Goal: Task Accomplishment & Management: Manage account settings

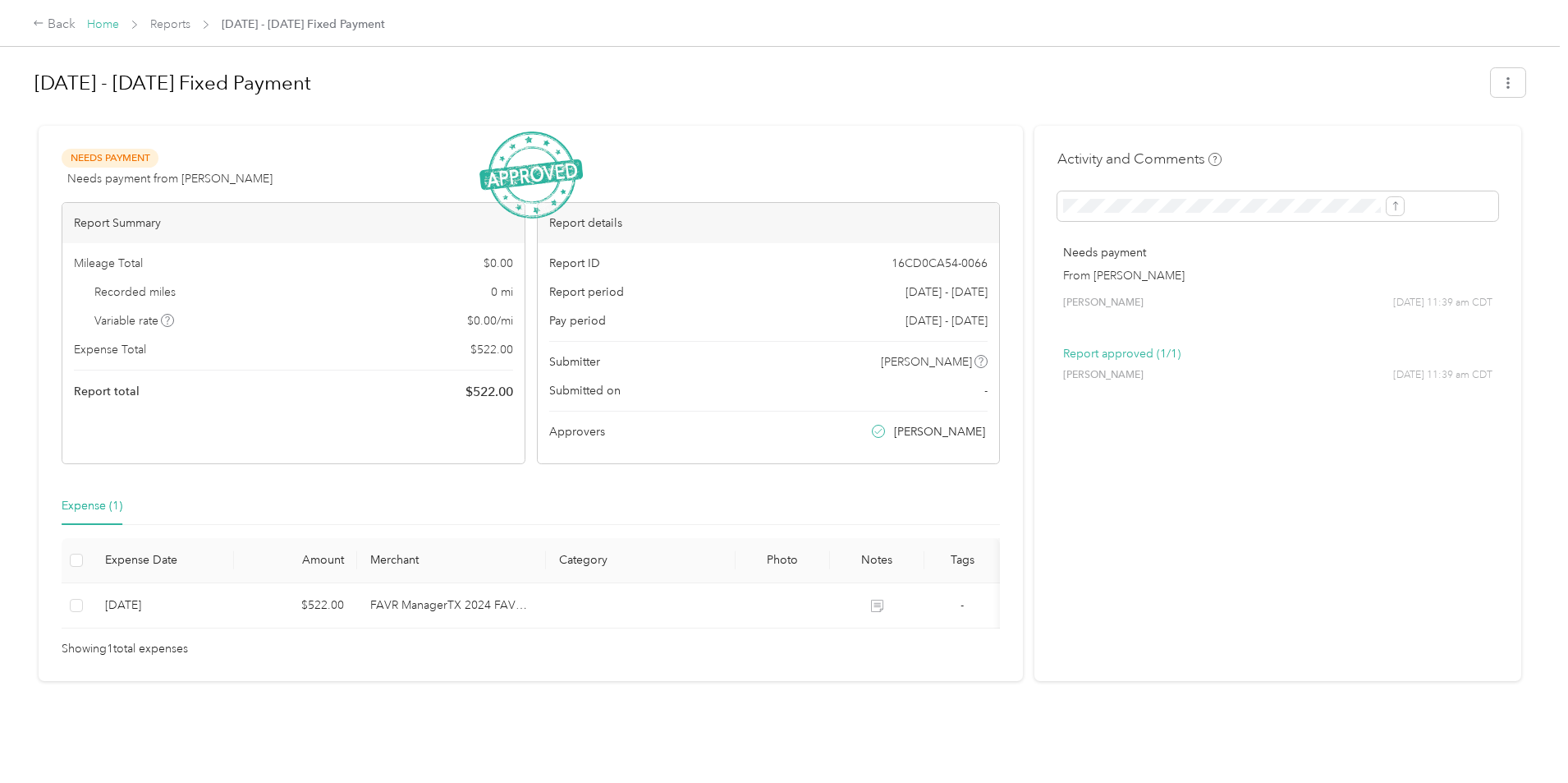
click at [119, 27] on link "Home" at bounding box center [103, 24] width 32 height 14
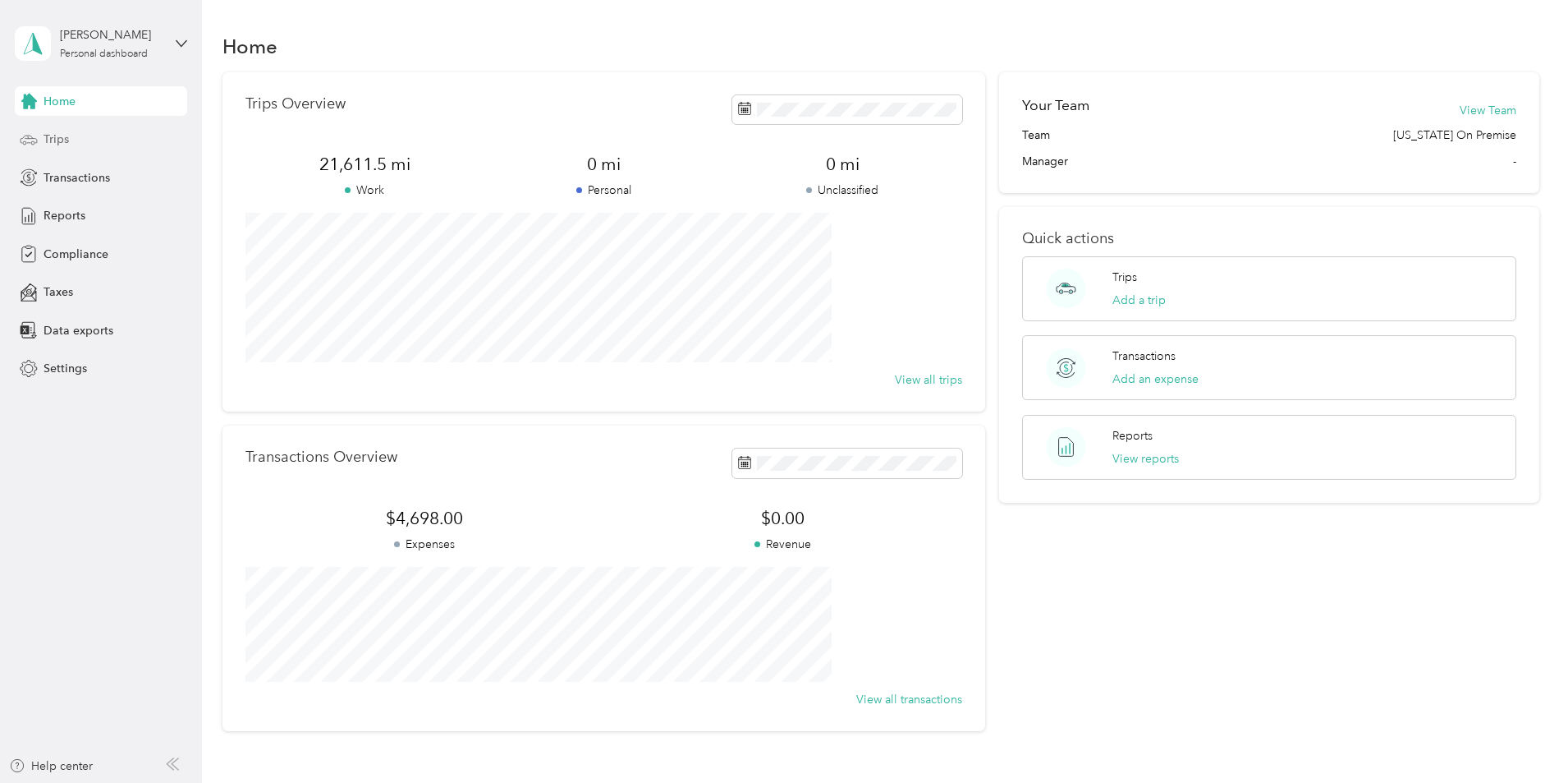
click at [50, 139] on span "Trips" at bounding box center [56, 140] width 25 height 17
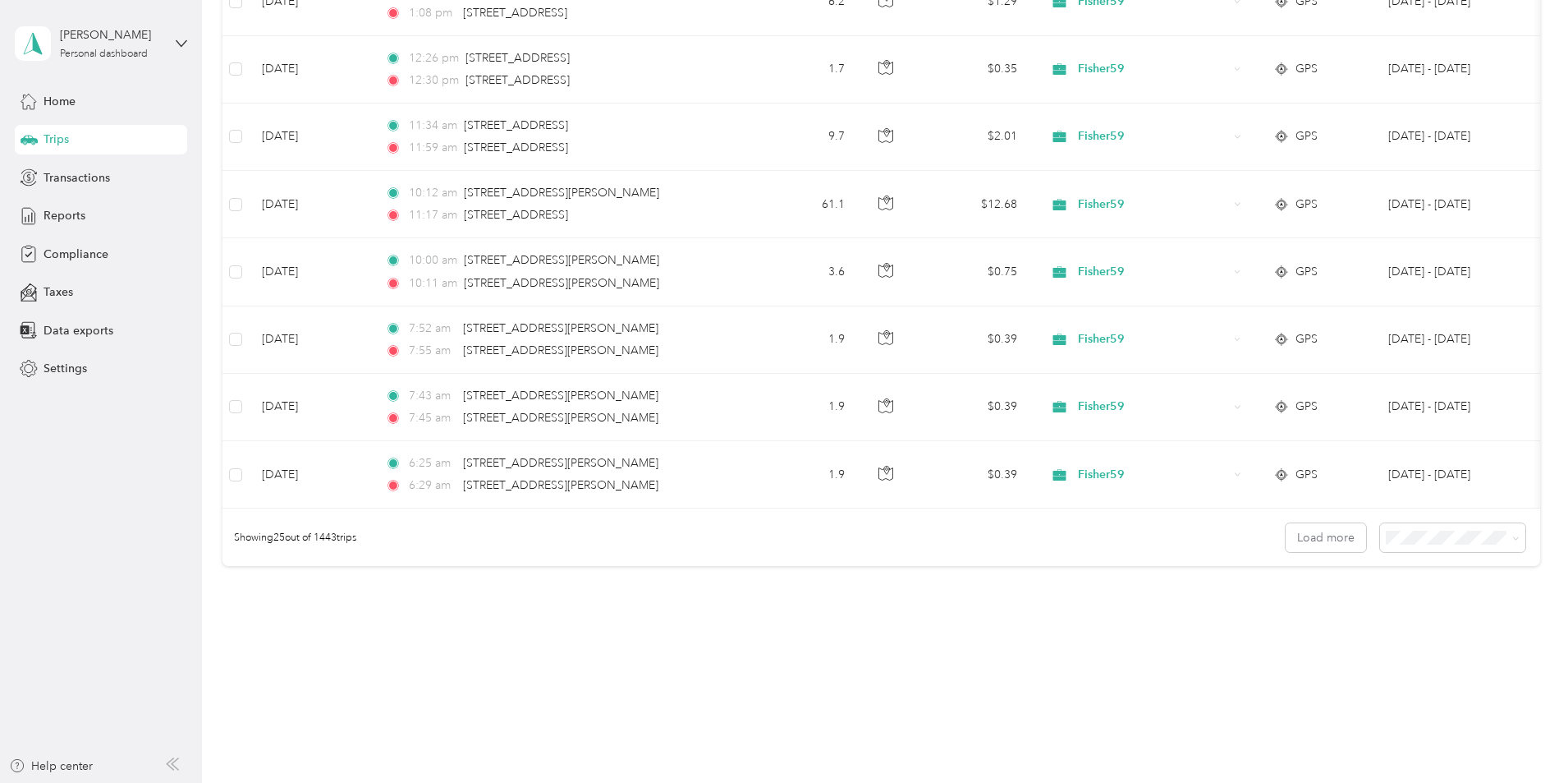
scroll to position [1480, 0]
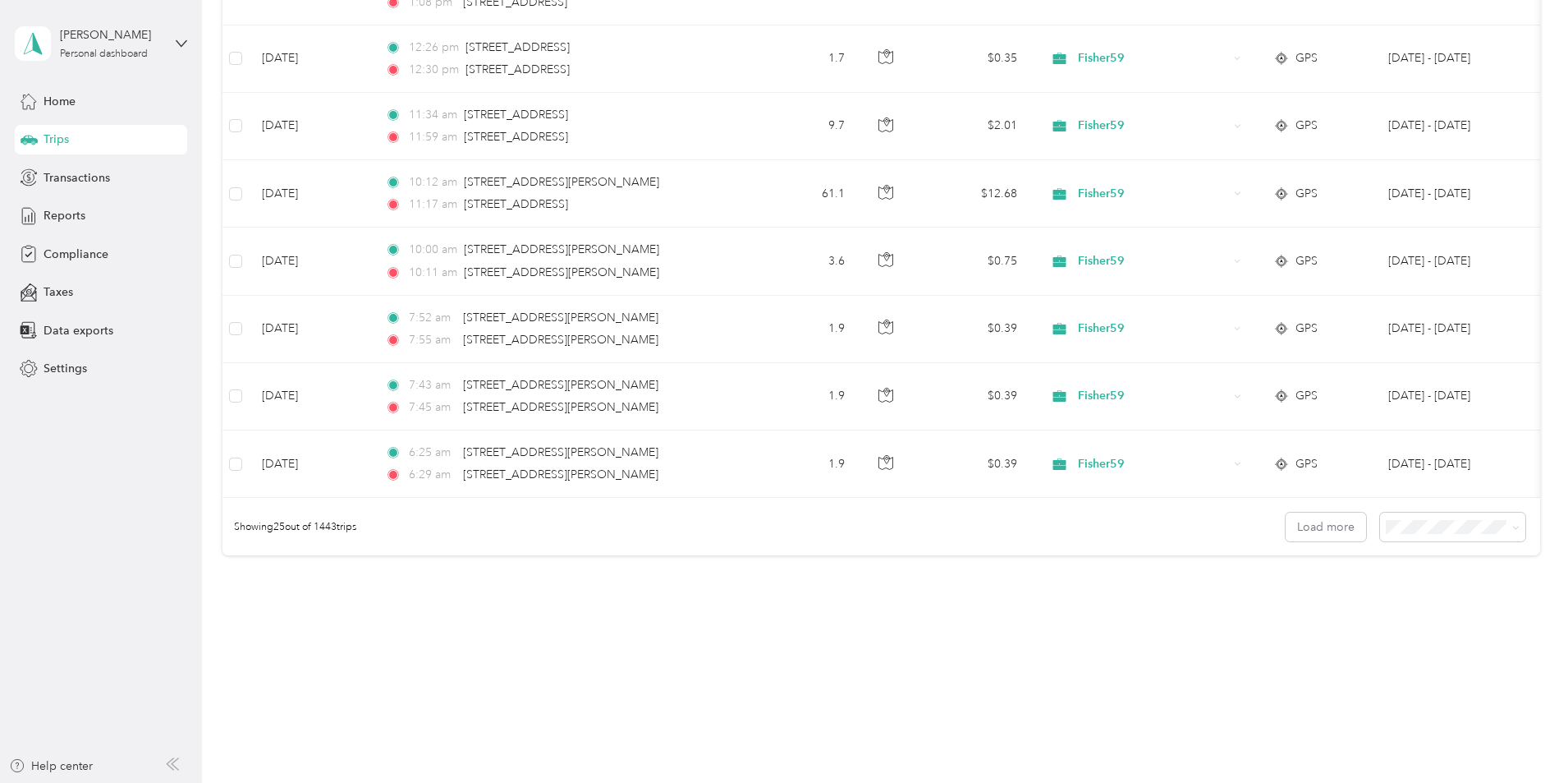
click at [1310, 615] on span "100 per load" at bounding box center [1311, 614] width 67 height 14
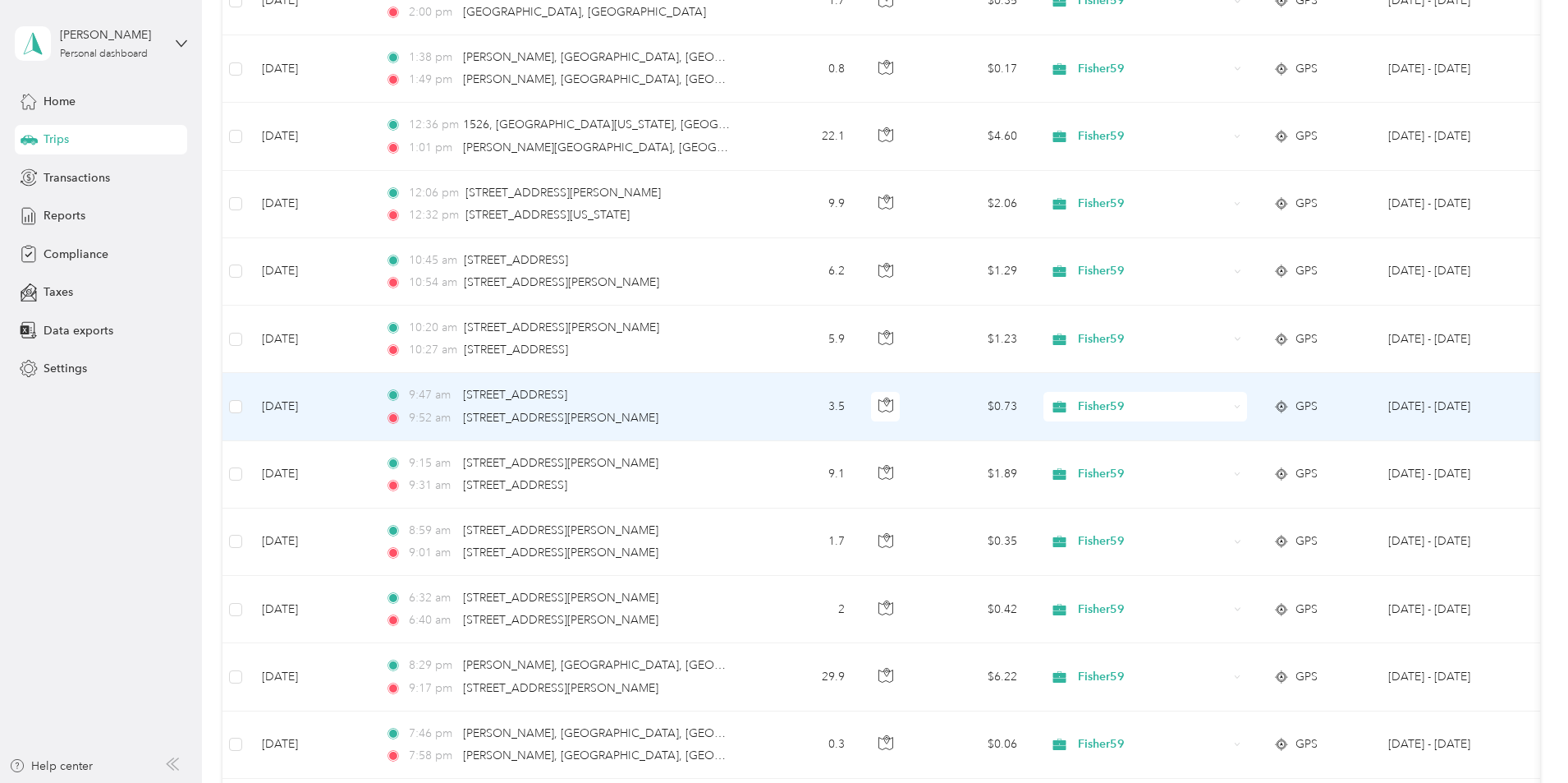
scroll to position [3590, 0]
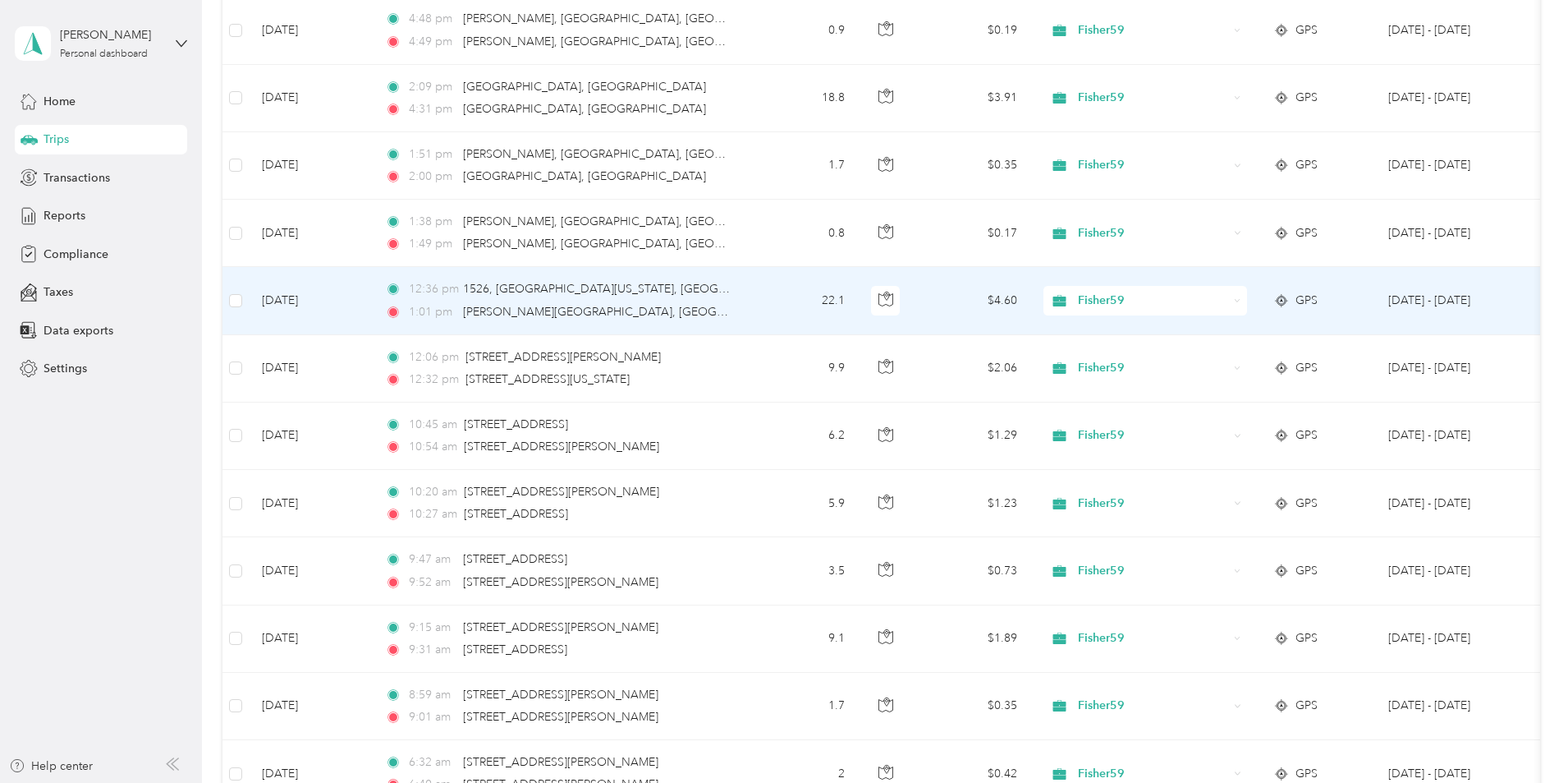
click at [249, 304] on td at bounding box center [236, 300] width 26 height 67
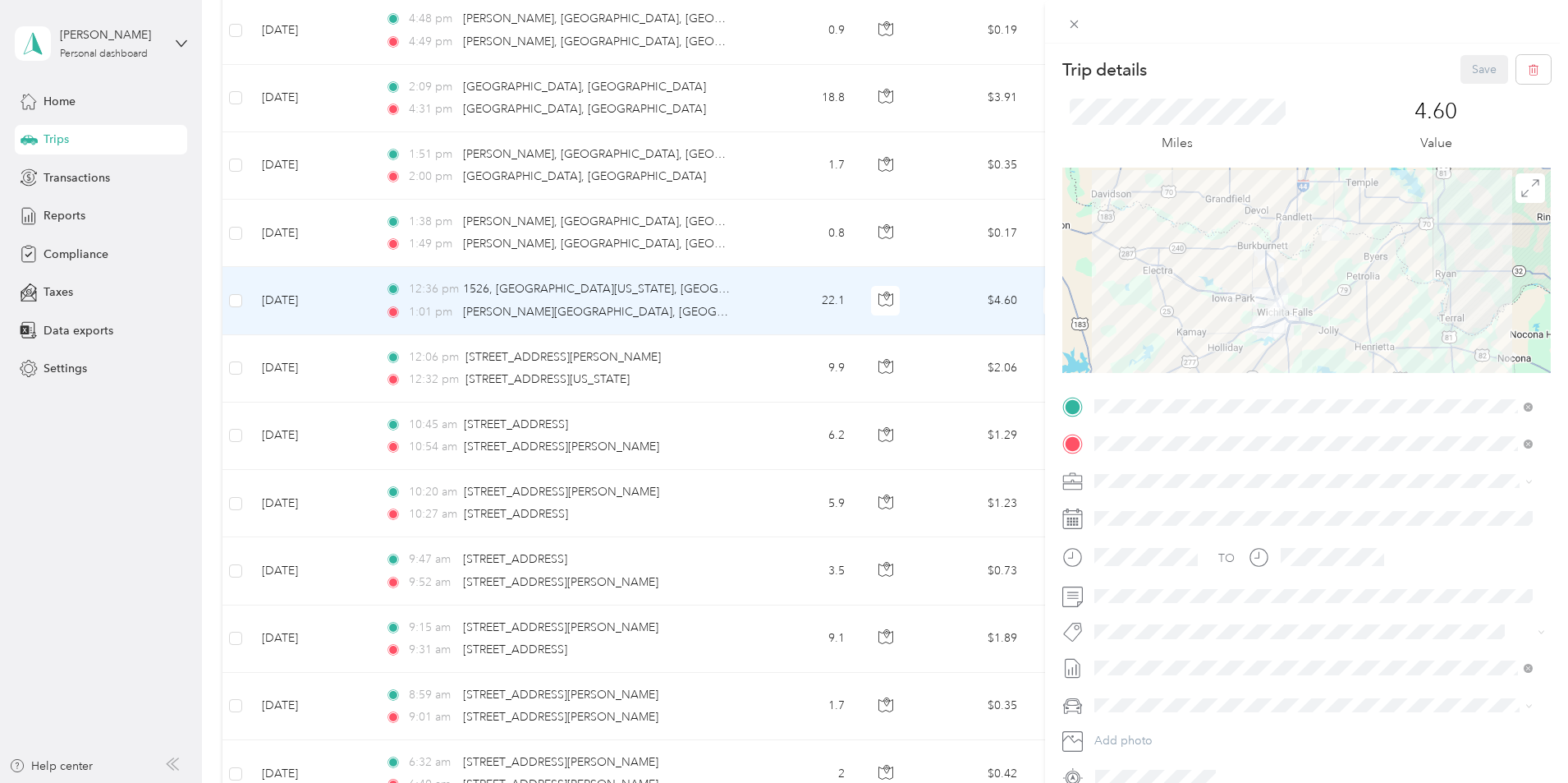
click at [344, 304] on div "Trip details Save This trip cannot be edited because it is either under review,…" at bounding box center [784, 391] width 1568 height 783
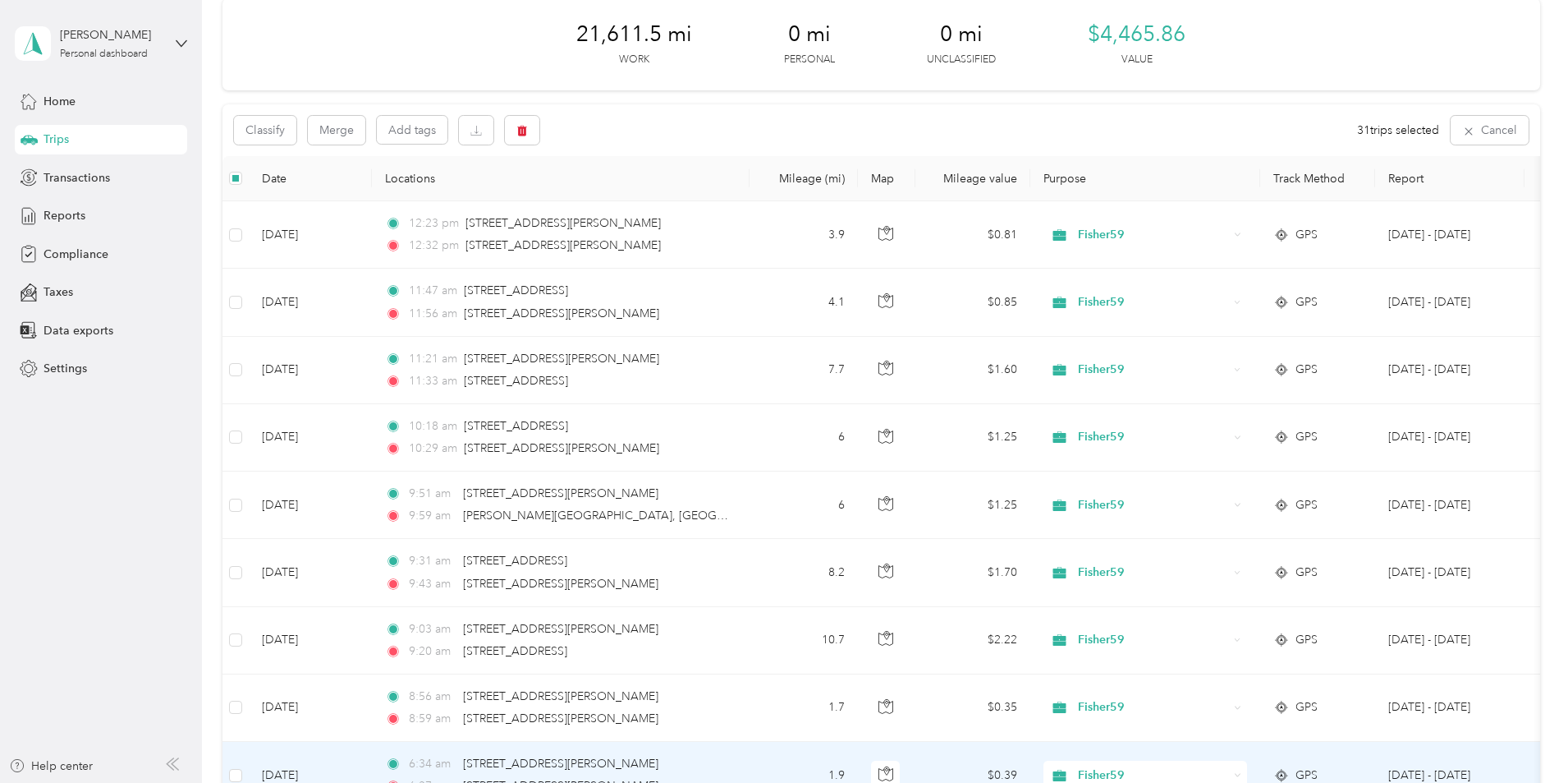
scroll to position [57, 0]
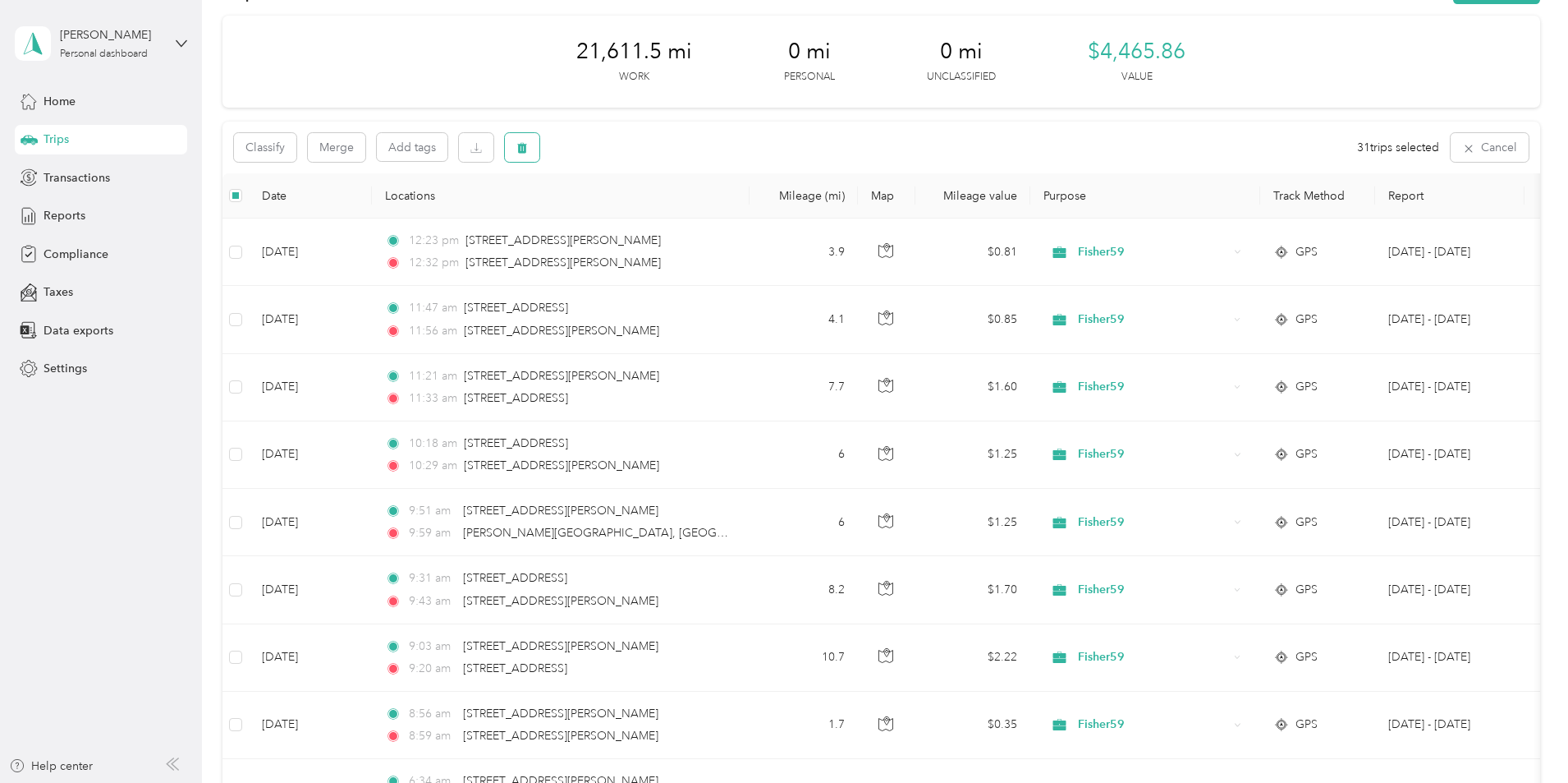
click at [528, 150] on icon "button" at bounding box center [522, 148] width 11 height 11
click at [750, 216] on button "Yes" at bounding box center [757, 216] width 32 height 26
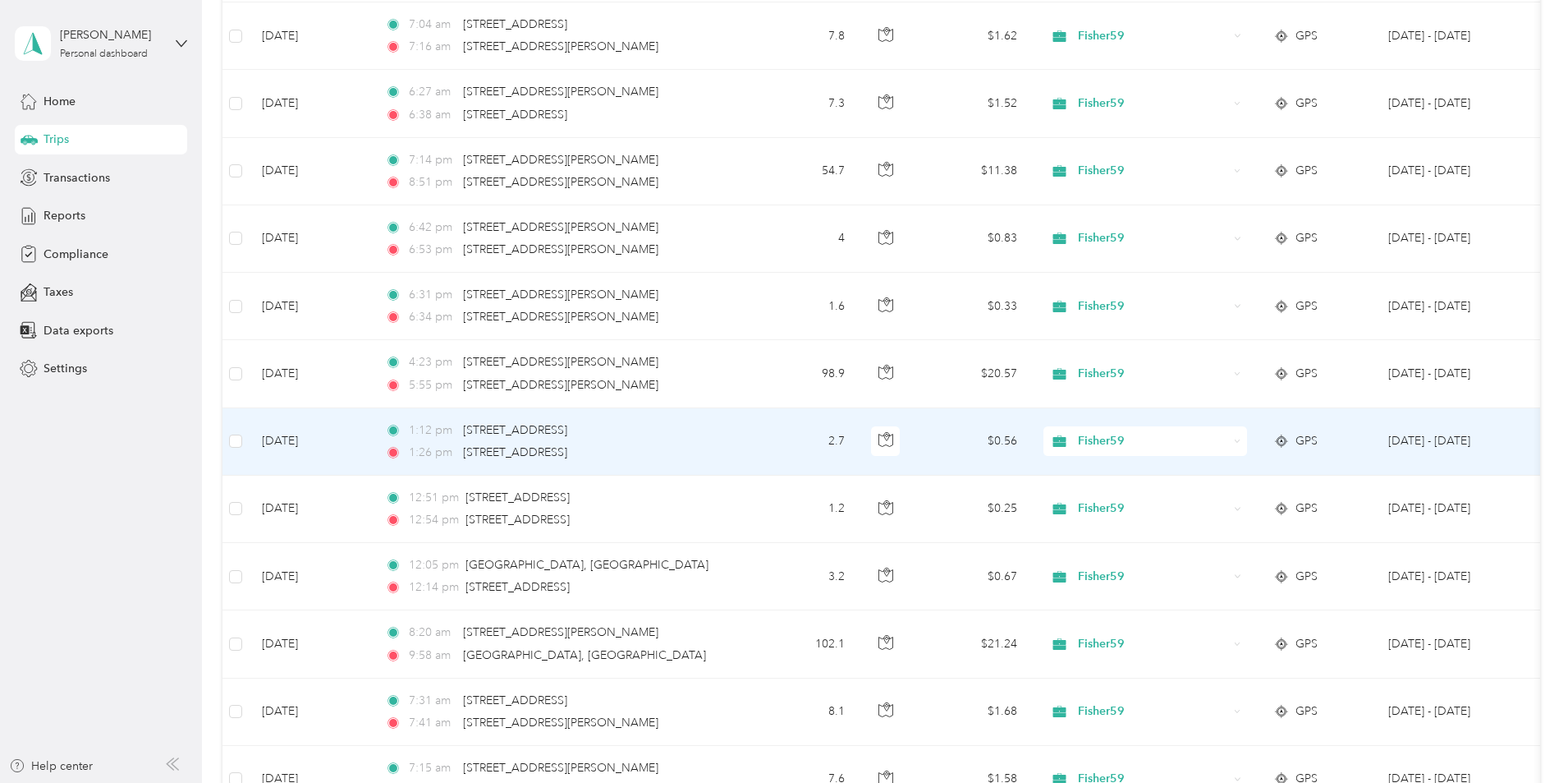
scroll to position [4163, 0]
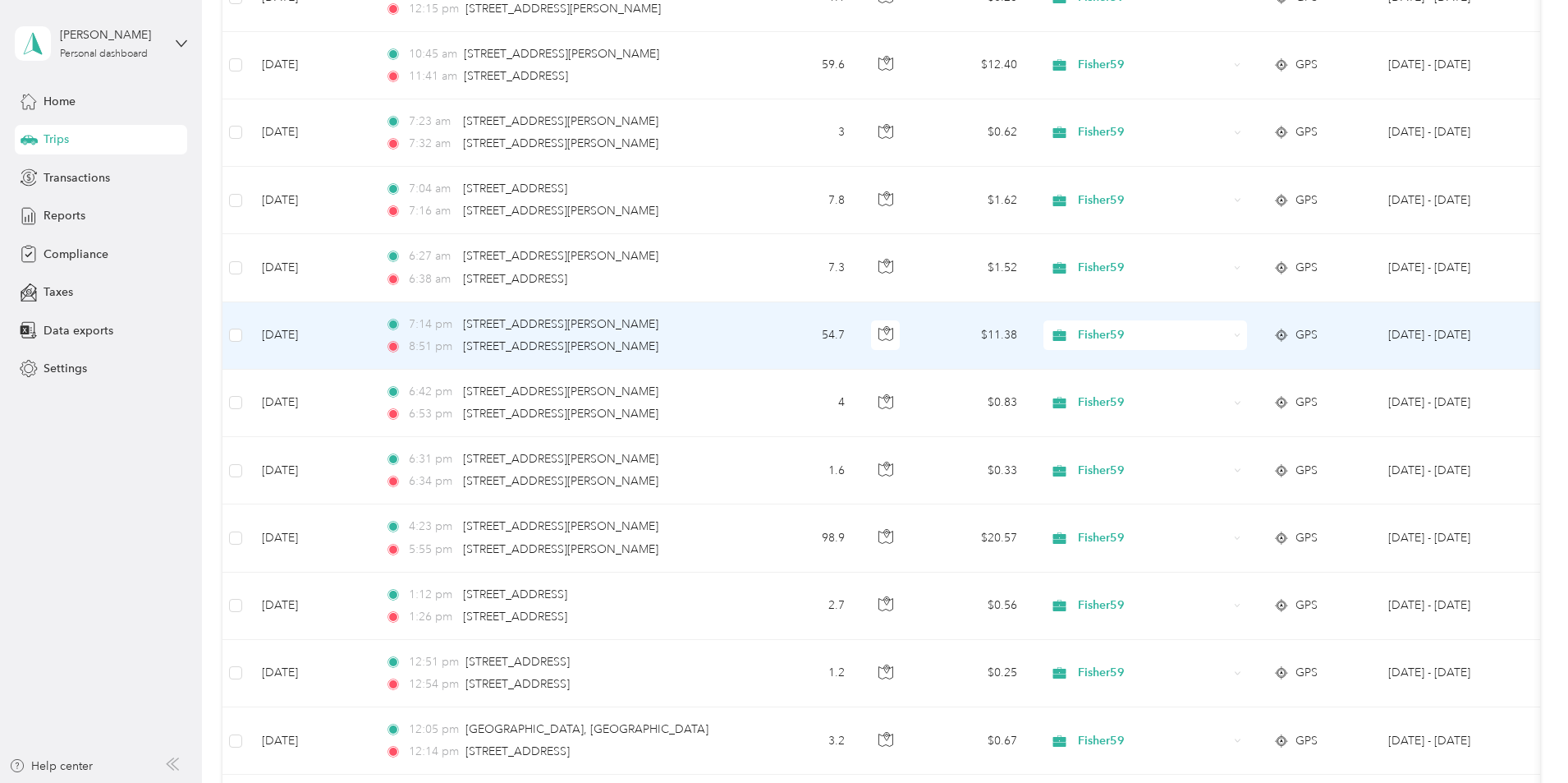
click at [372, 337] on td "[DATE]" at bounding box center [310, 335] width 123 height 67
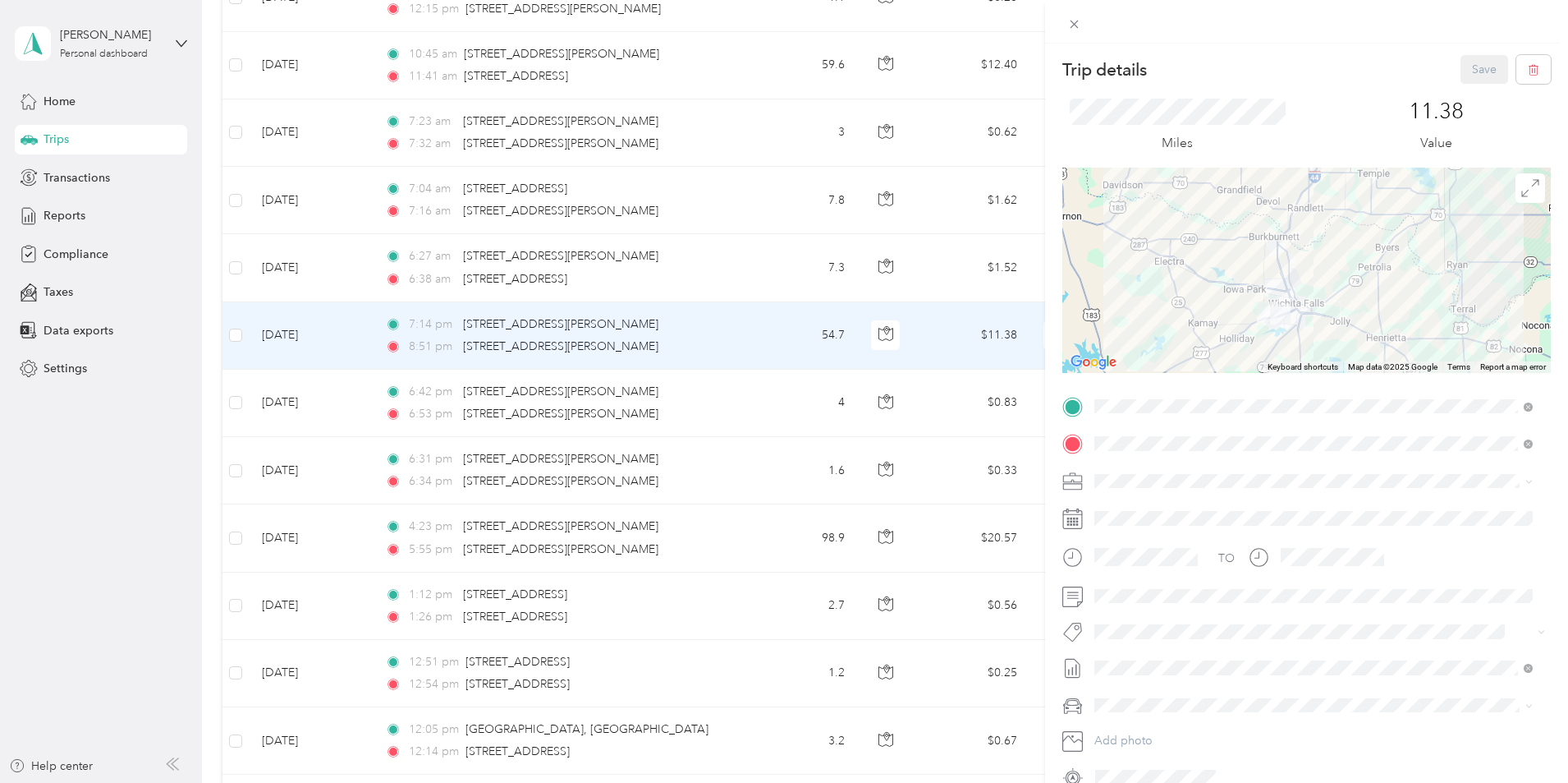
click at [349, 470] on div "Trip details Save This trip cannot be edited because it is either under review,…" at bounding box center [784, 391] width 1568 height 783
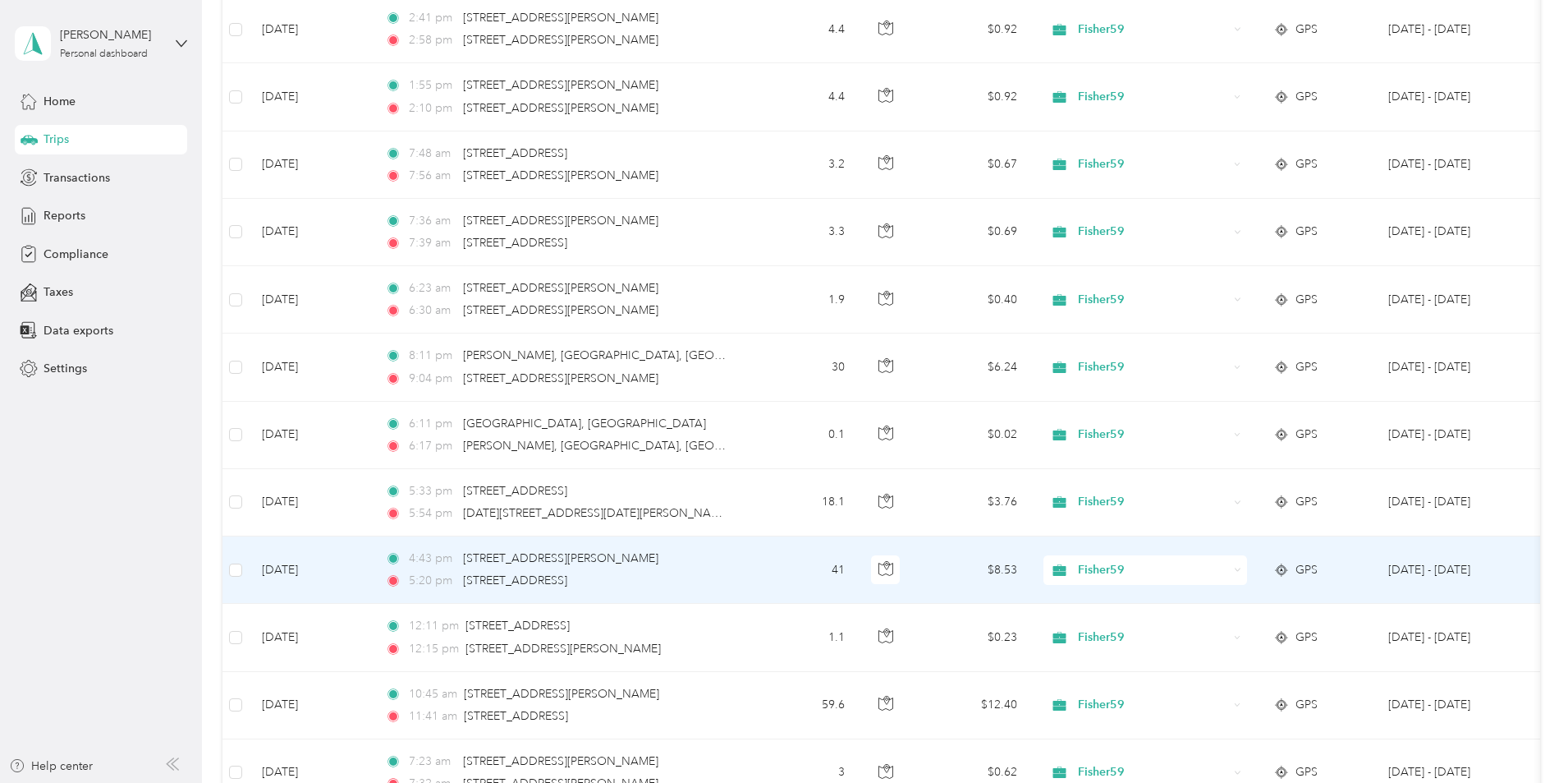
scroll to position [3505, 0]
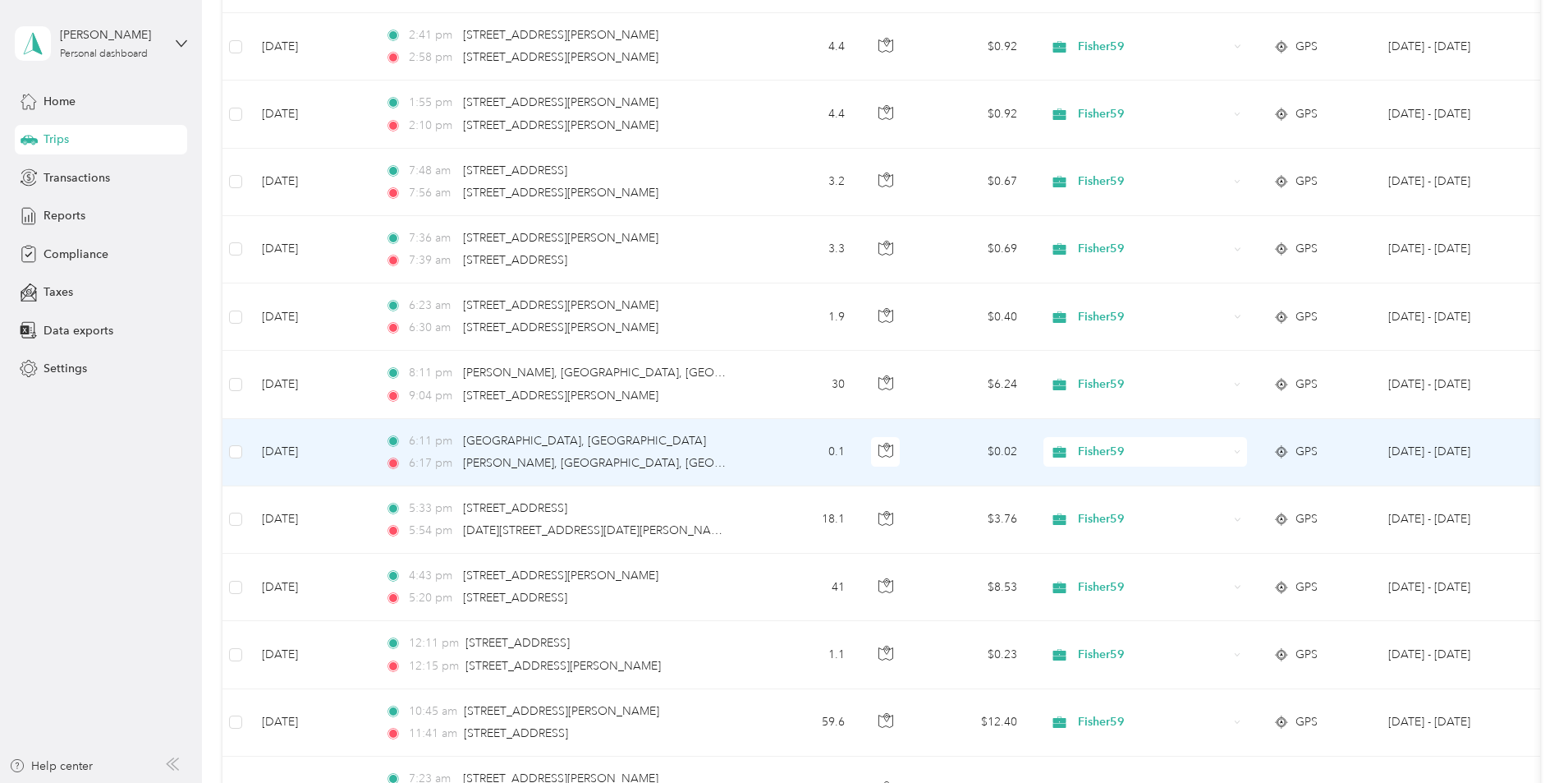
click at [363, 457] on td "[DATE]" at bounding box center [310, 452] width 123 height 67
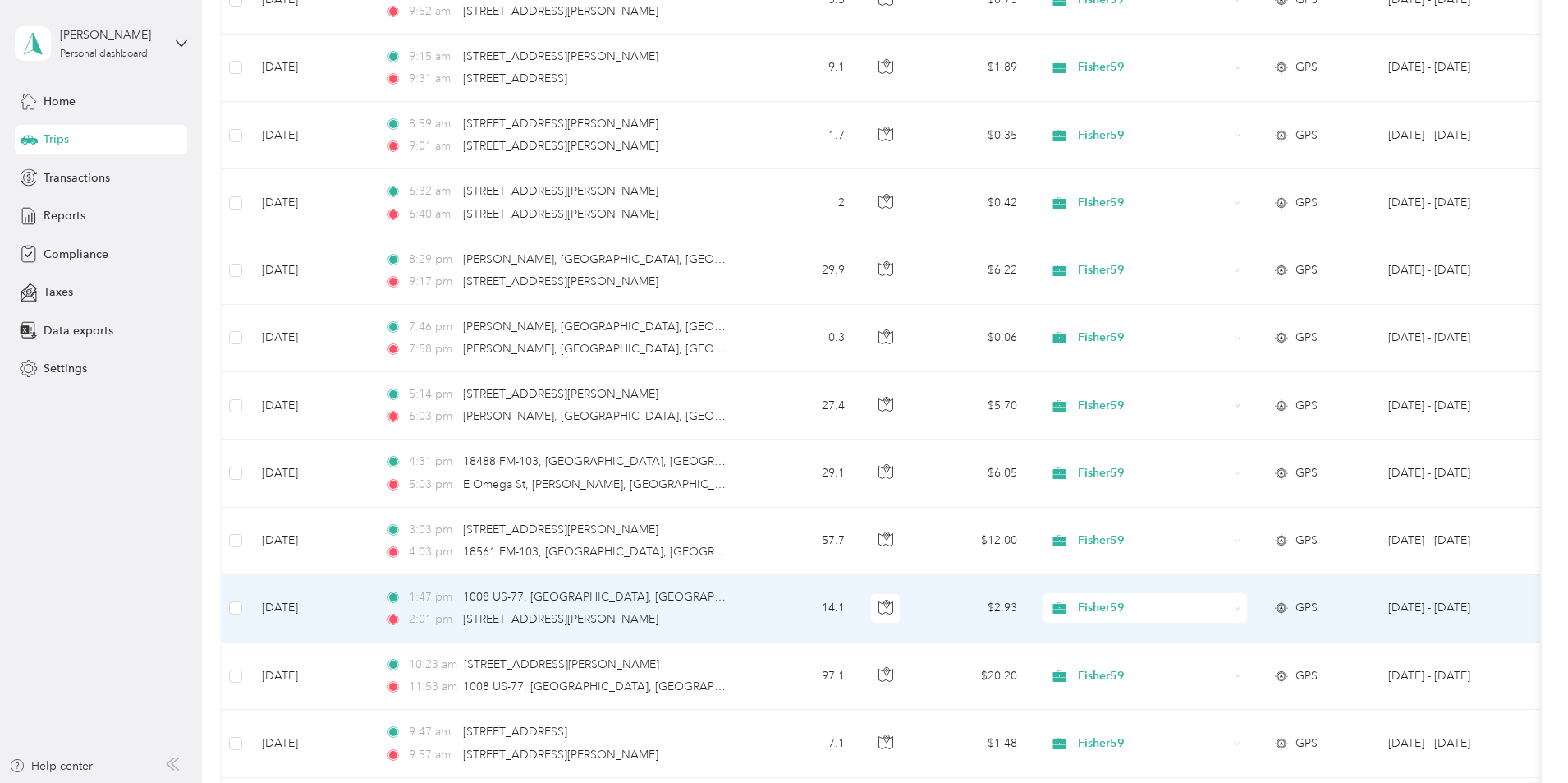
scroll to position [2026, 0]
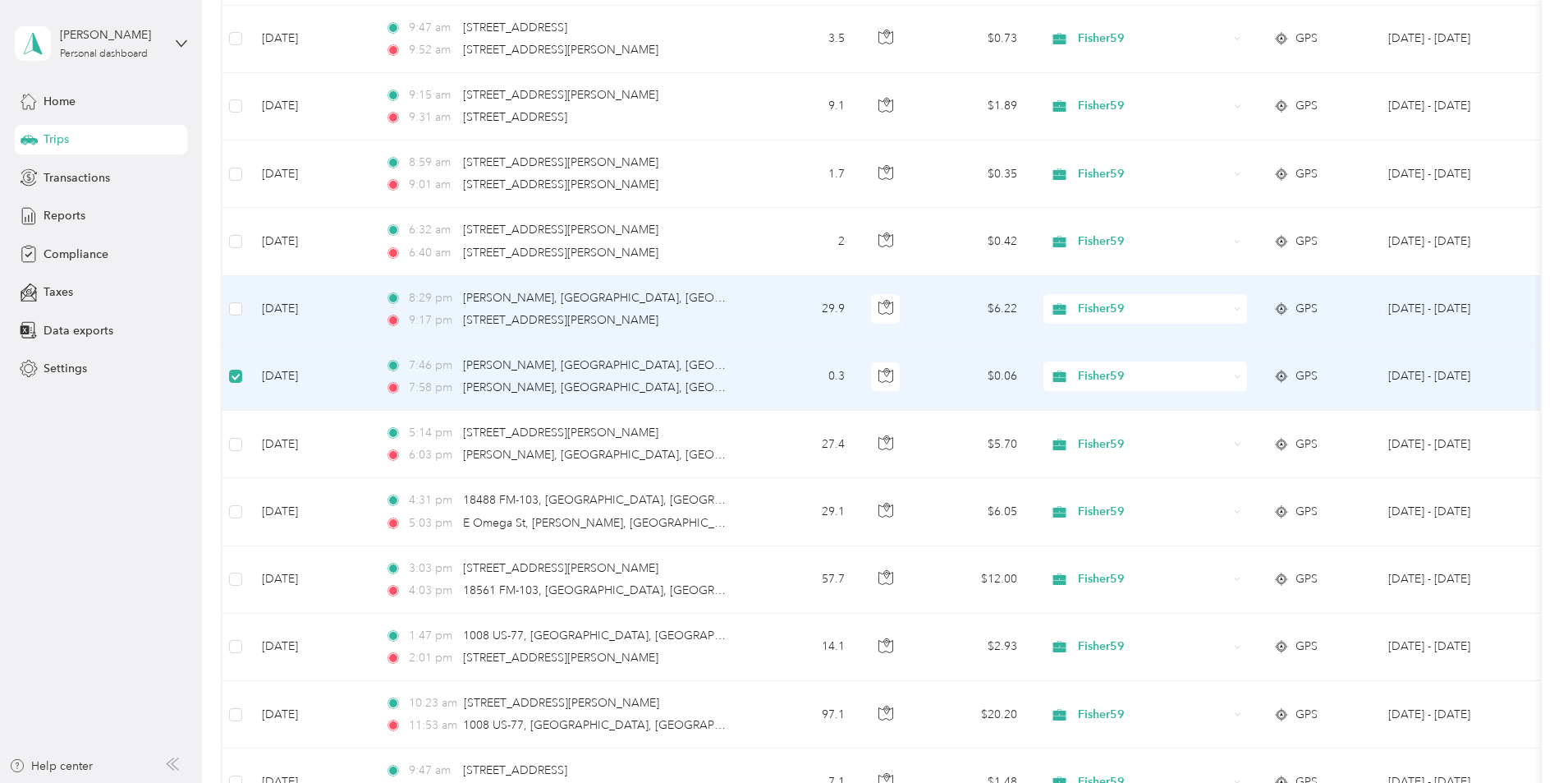
click at [249, 321] on td at bounding box center [236, 309] width 26 height 67
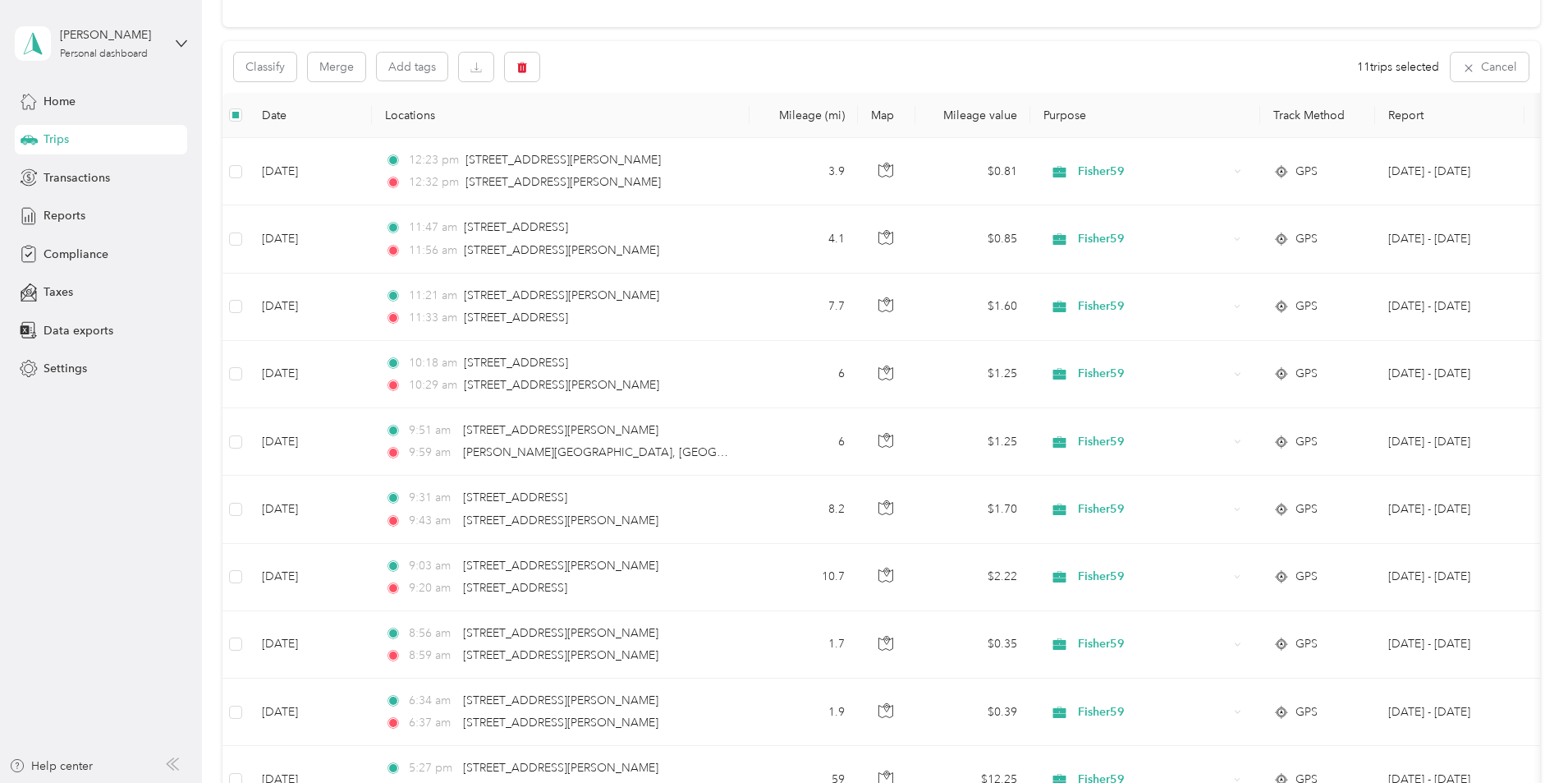
scroll to position [0, 0]
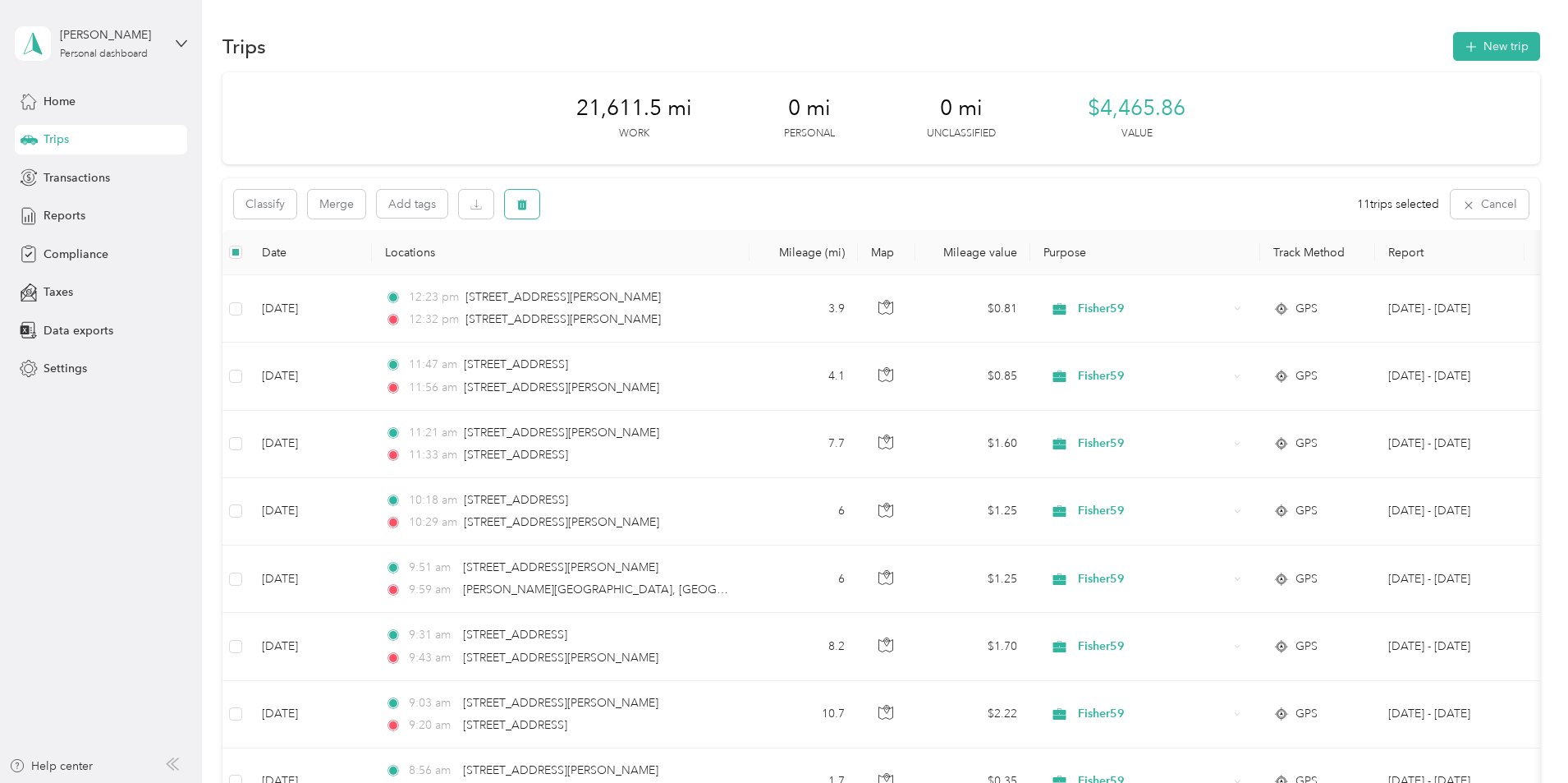
click at [527, 207] on icon "button" at bounding box center [522, 205] width 10 height 10
click at [756, 282] on button "Yes" at bounding box center [757, 272] width 32 height 26
click at [55, 187] on div "Transactions" at bounding box center [101, 177] width 173 height 30
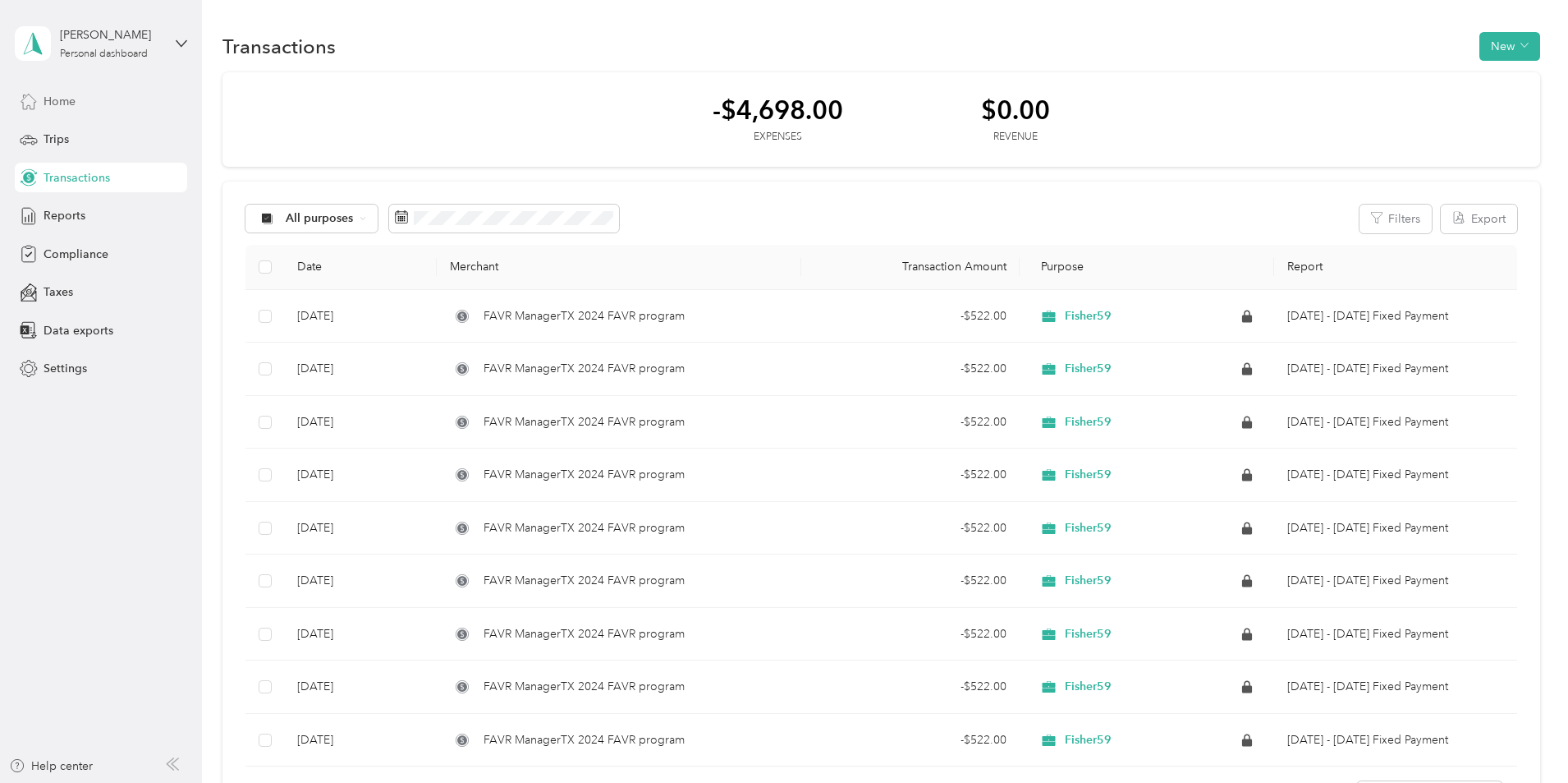
click at [45, 90] on div "Home" at bounding box center [101, 101] width 173 height 30
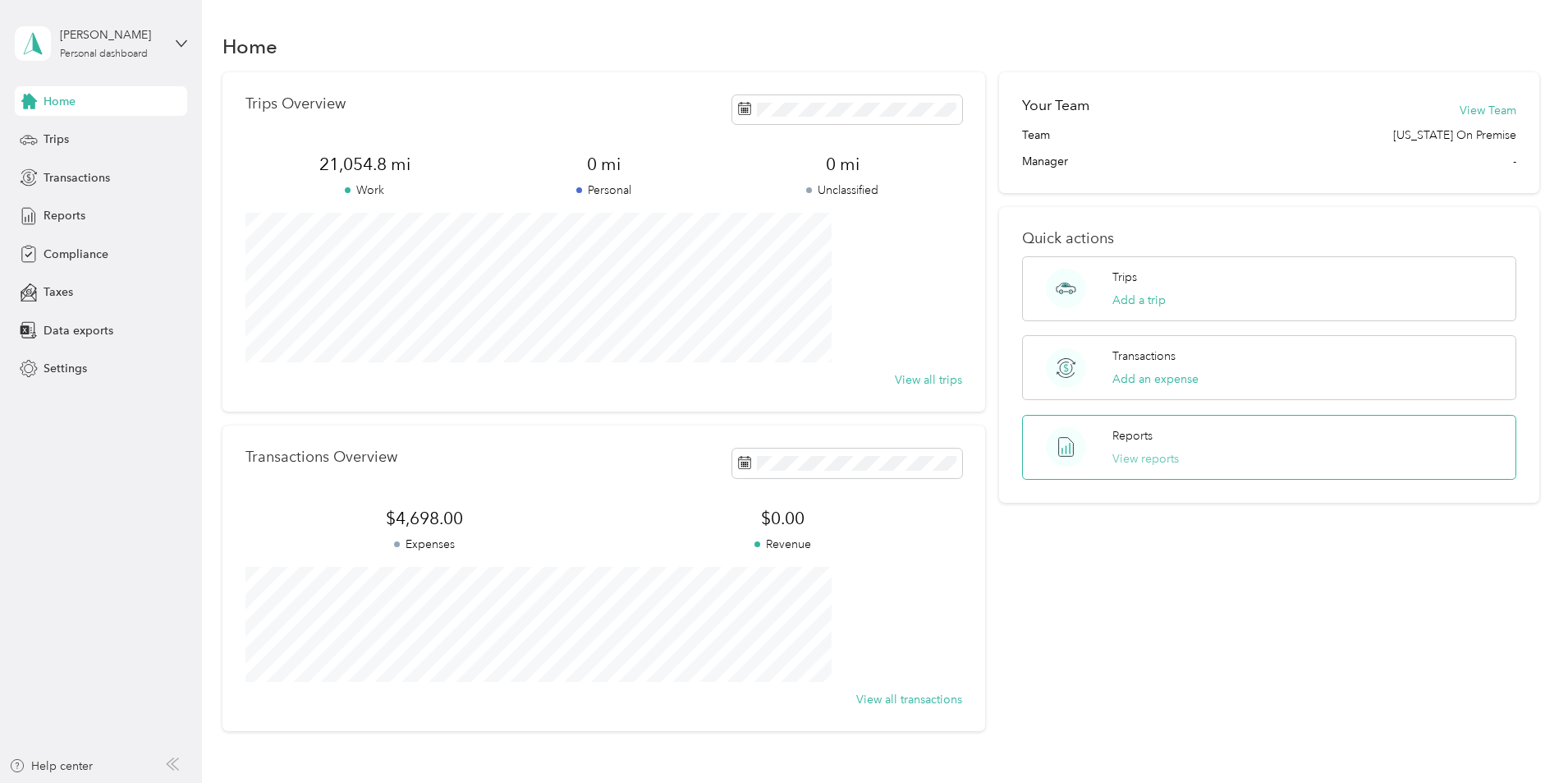
click at [1113, 460] on button "View reports" at bounding box center [1146, 459] width 66 height 17
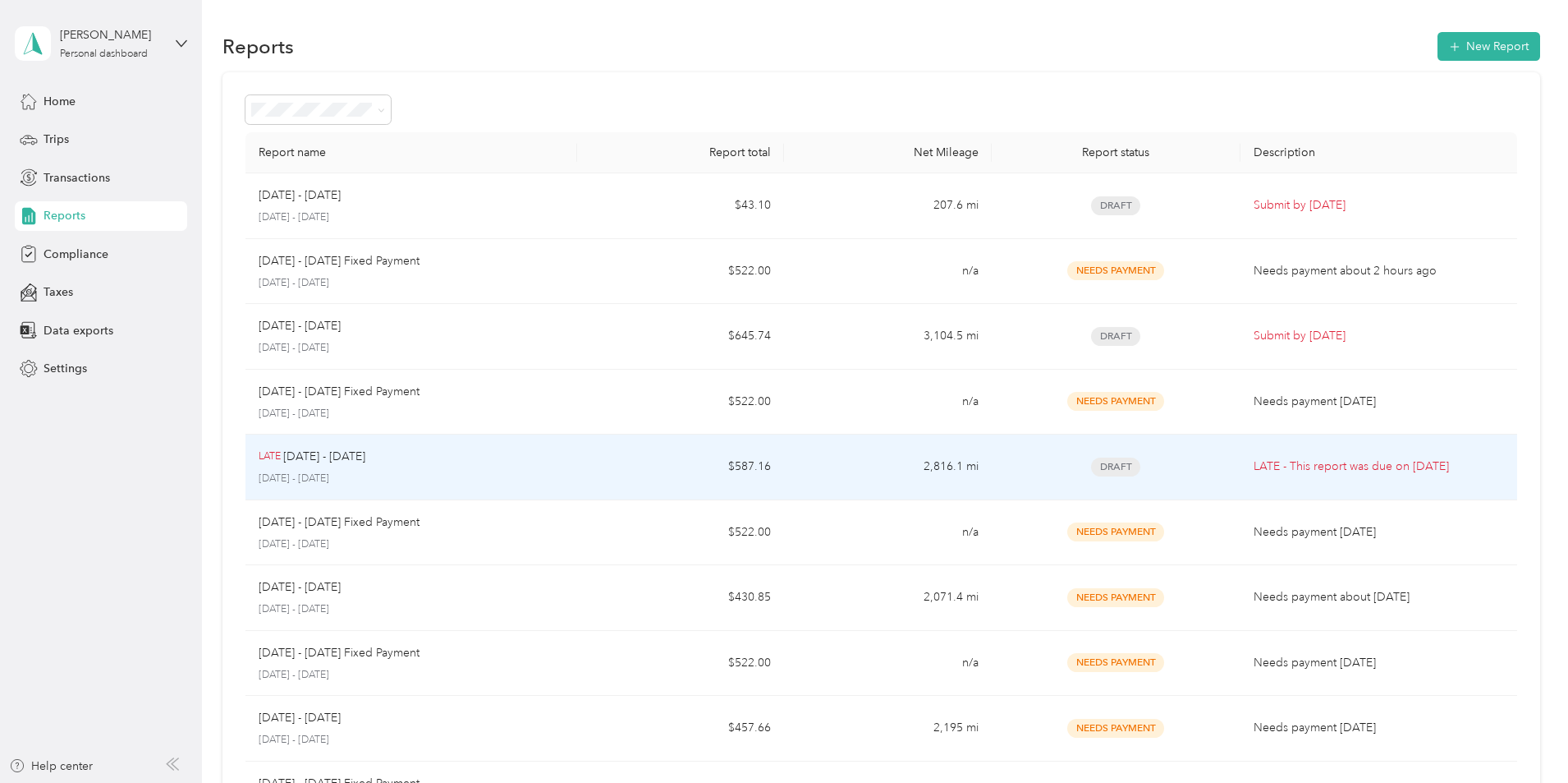
click at [1091, 470] on span "Draft" at bounding box center [1115, 467] width 49 height 19
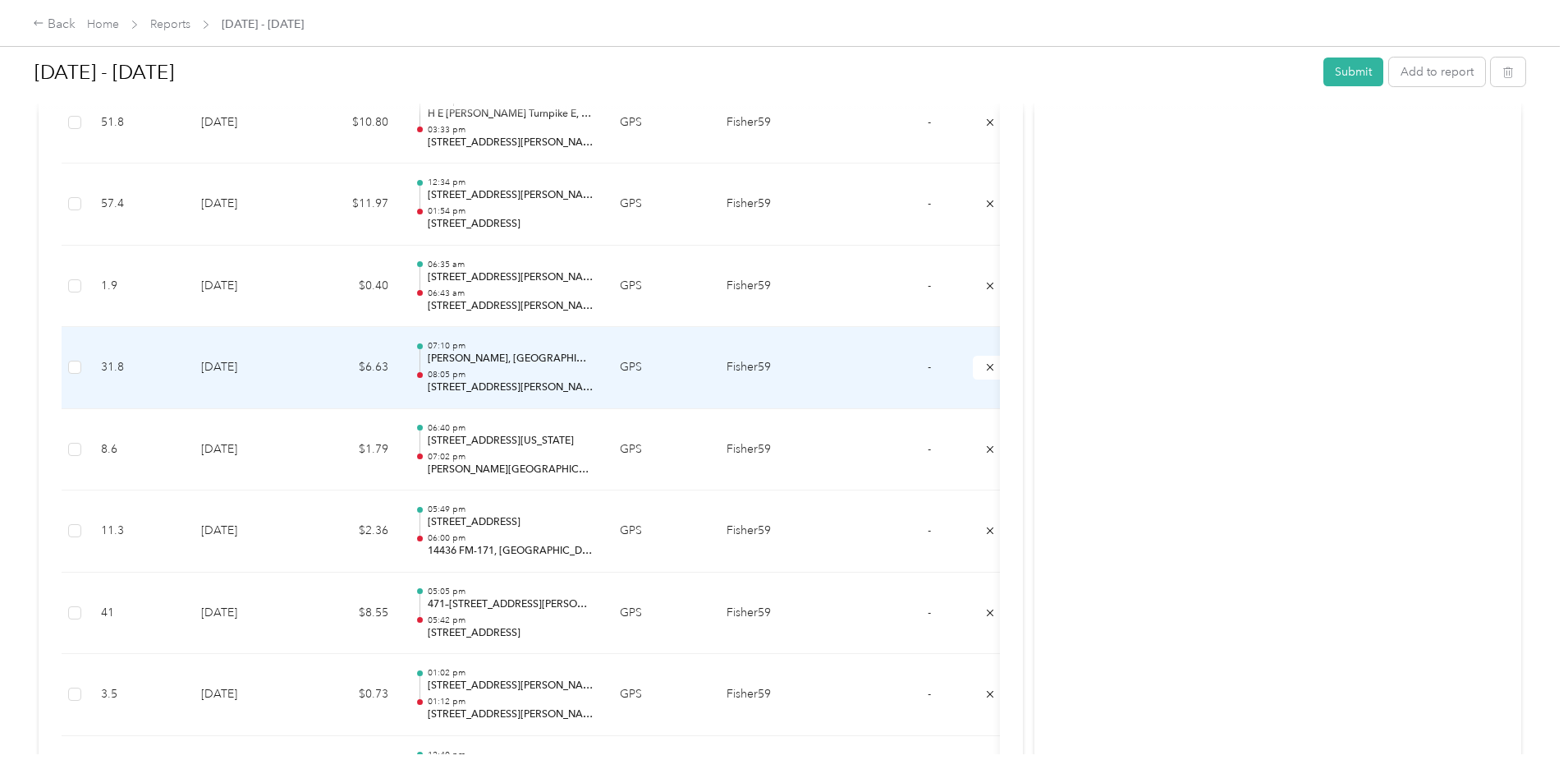
scroll to position [986, 0]
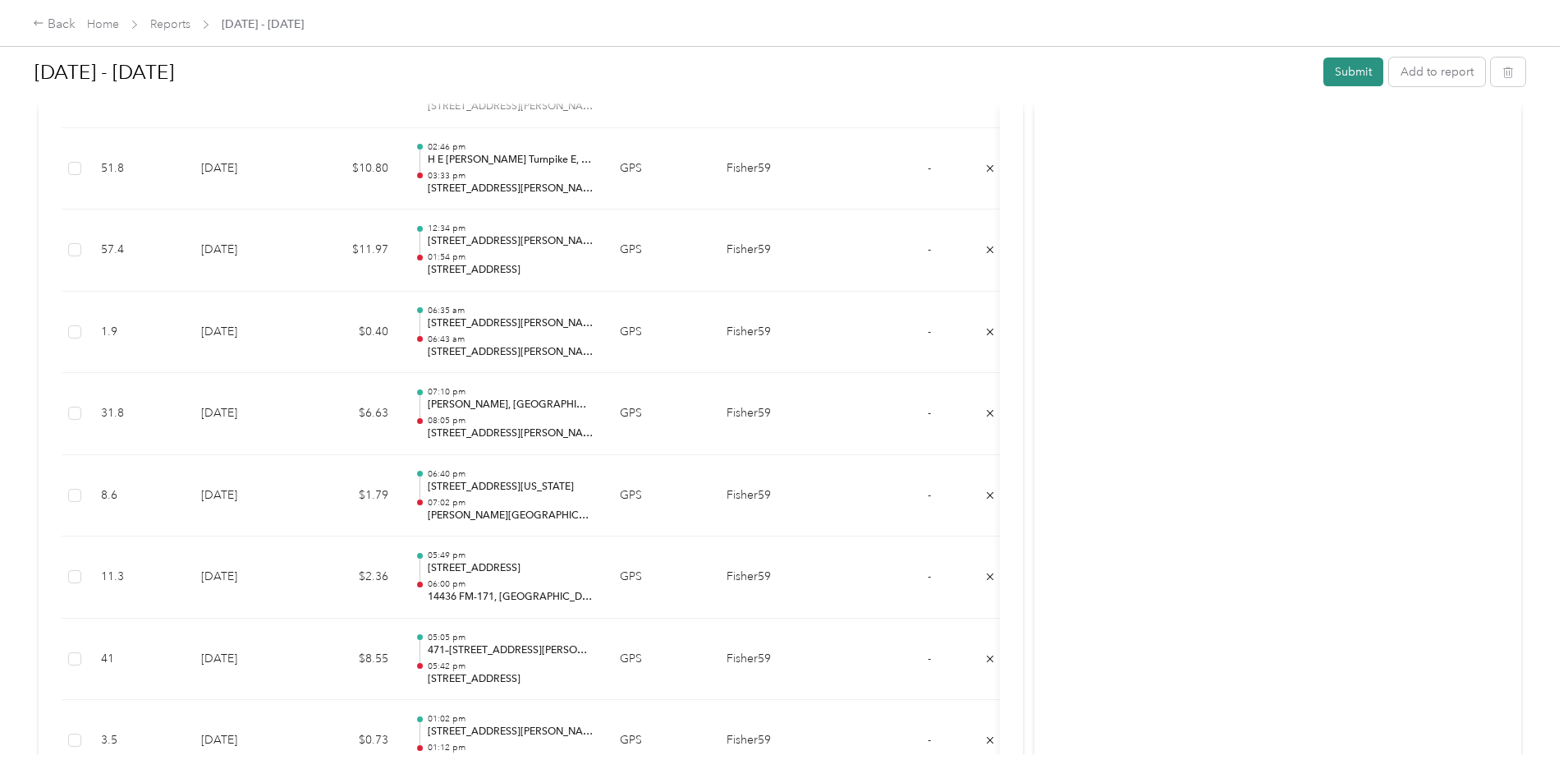
click at [1324, 67] on button "Submit" at bounding box center [1353, 72] width 60 height 29
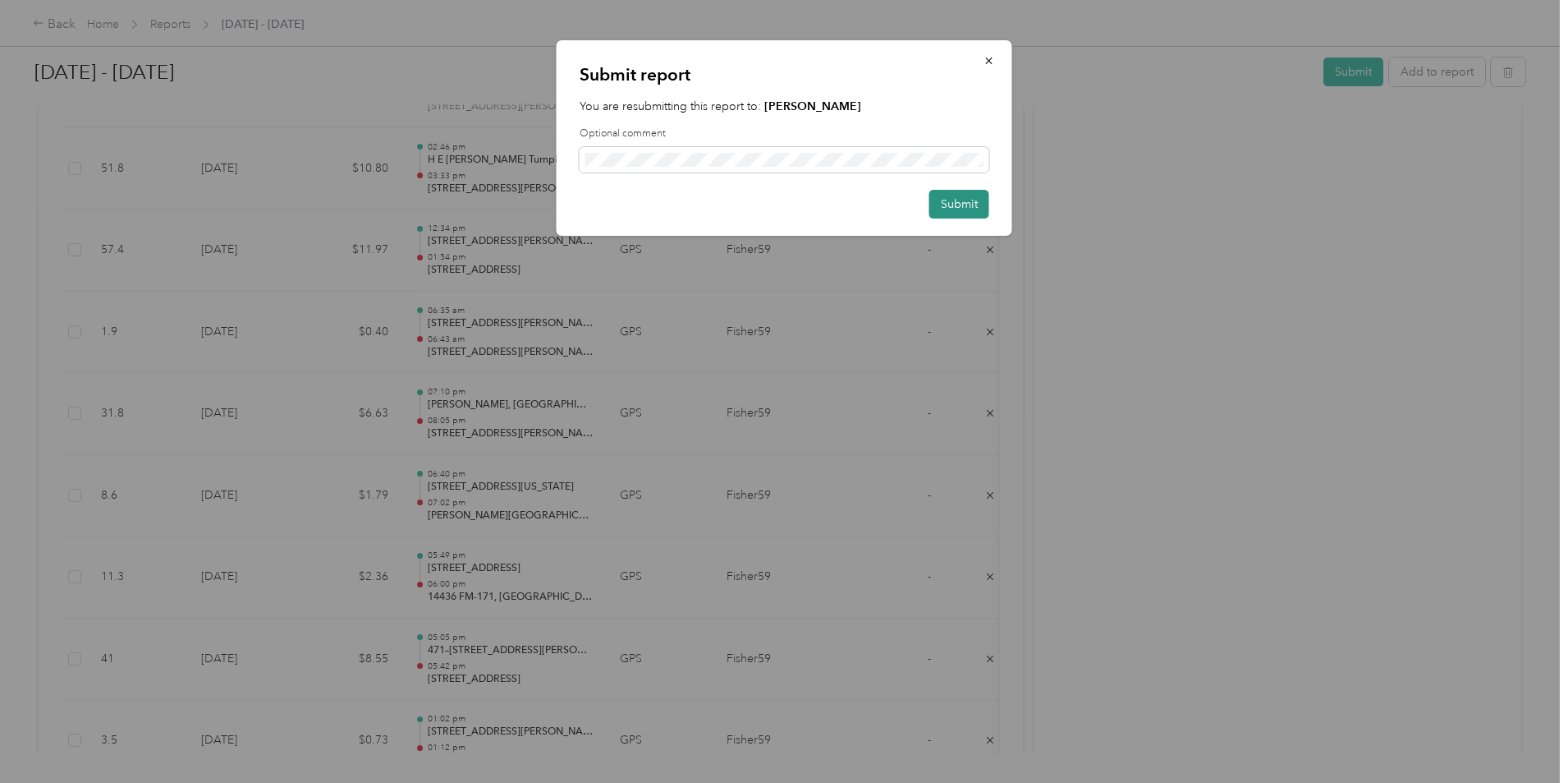
click at [947, 207] on button "Submit" at bounding box center [959, 203] width 60 height 29
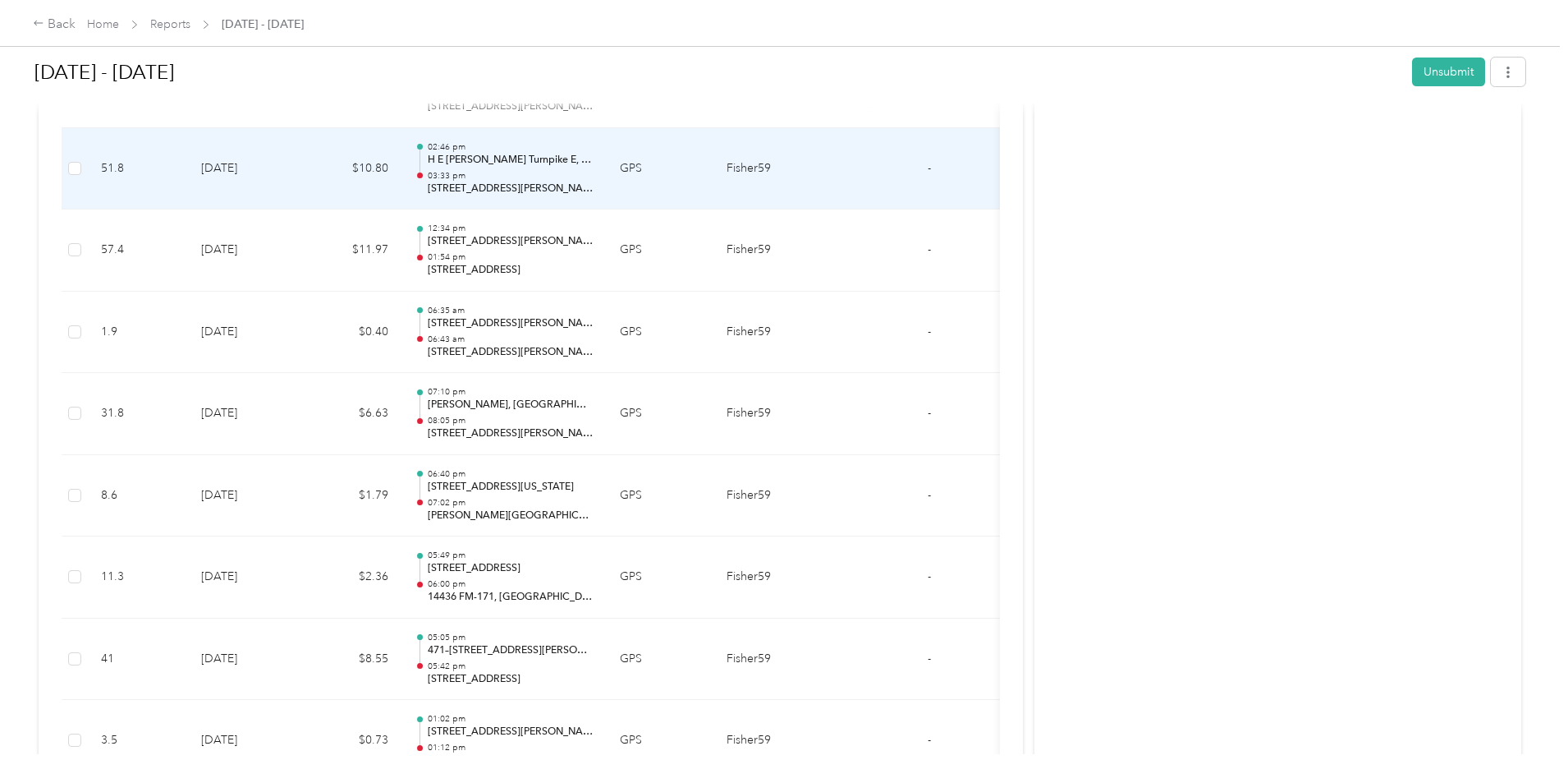
scroll to position [699, 0]
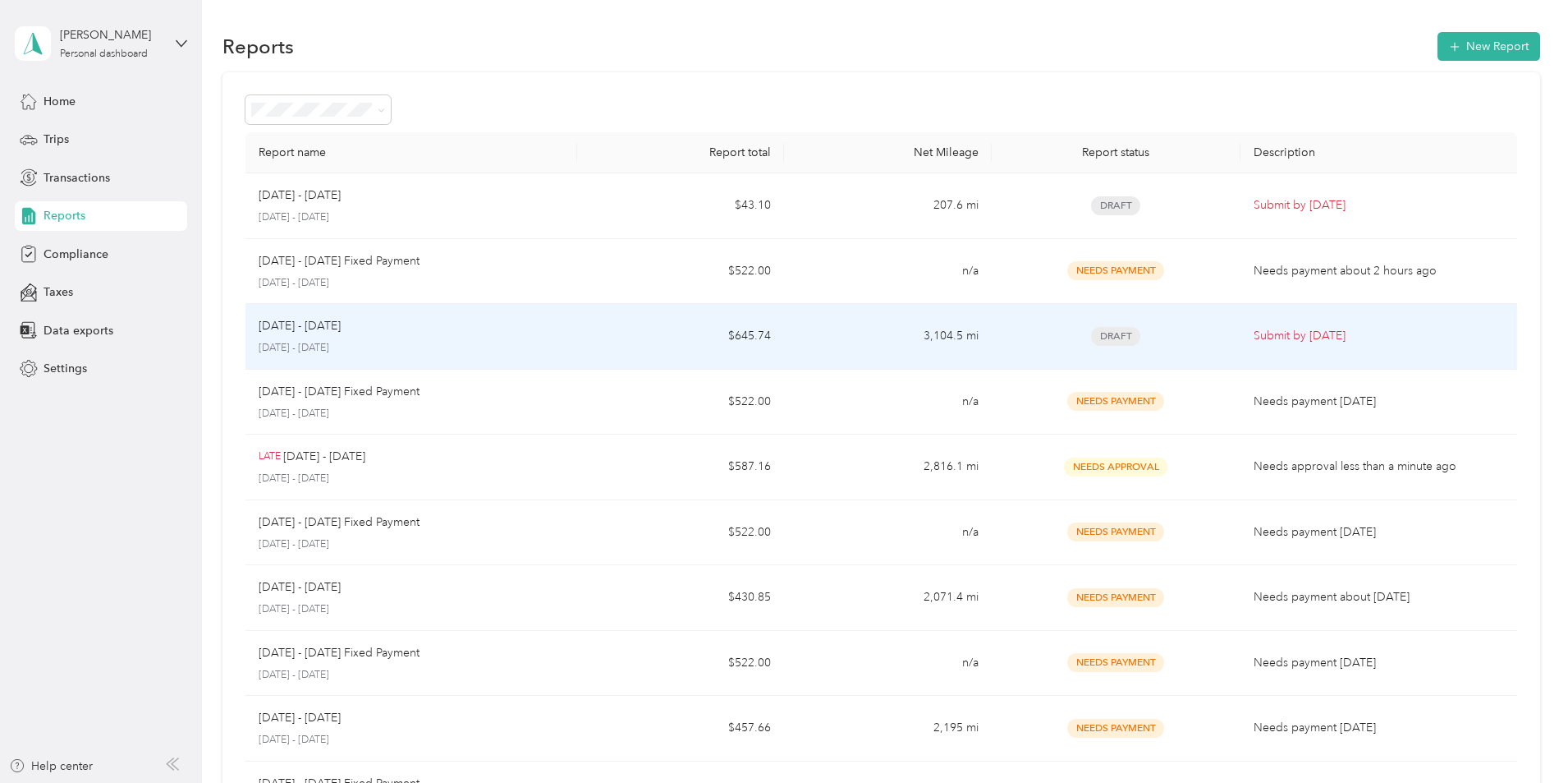
click at [1091, 341] on span "Draft" at bounding box center [1115, 336] width 49 height 19
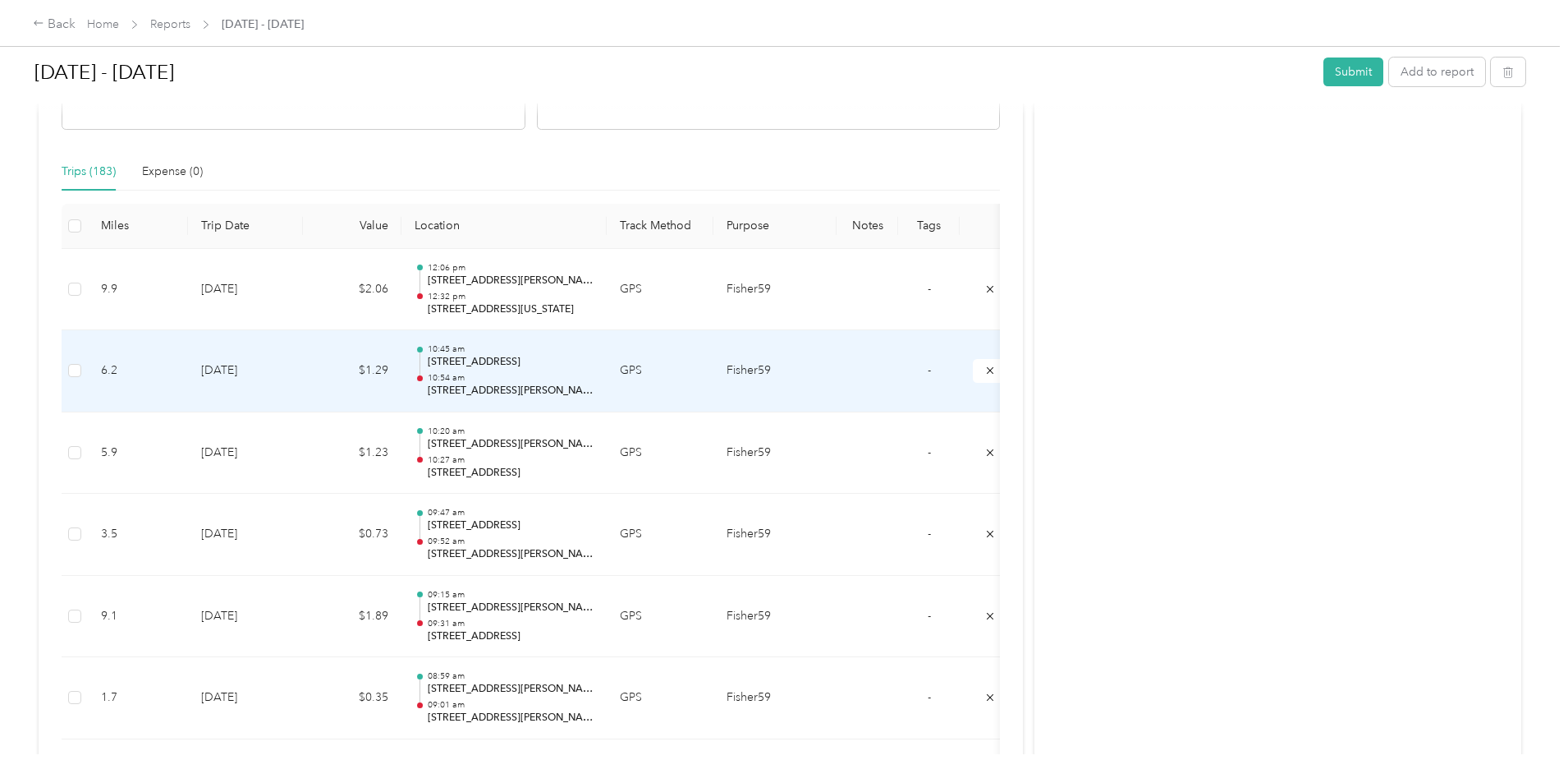
scroll to position [493, 0]
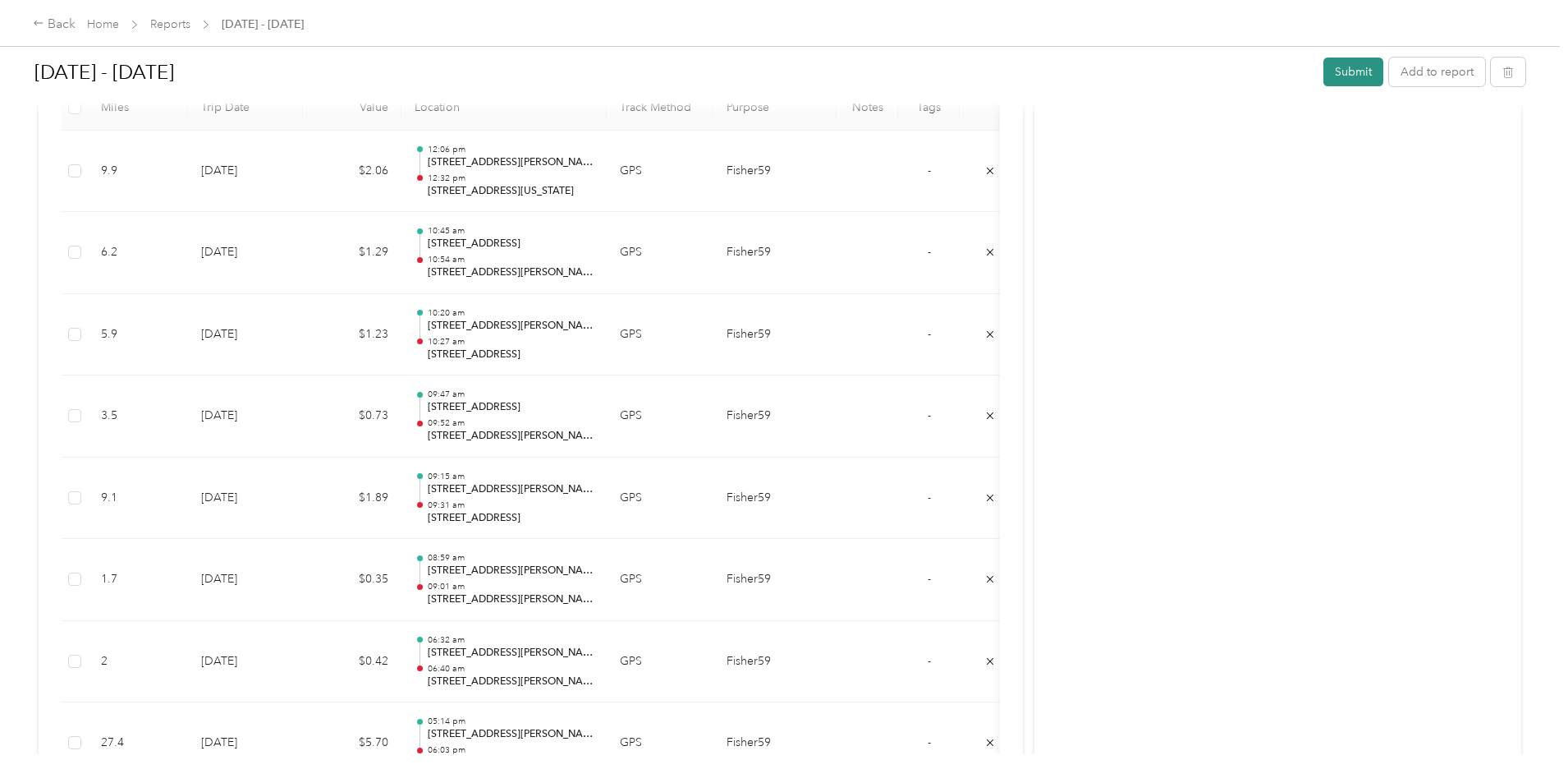
click at [1324, 67] on button "Submit" at bounding box center [1353, 72] width 60 height 29
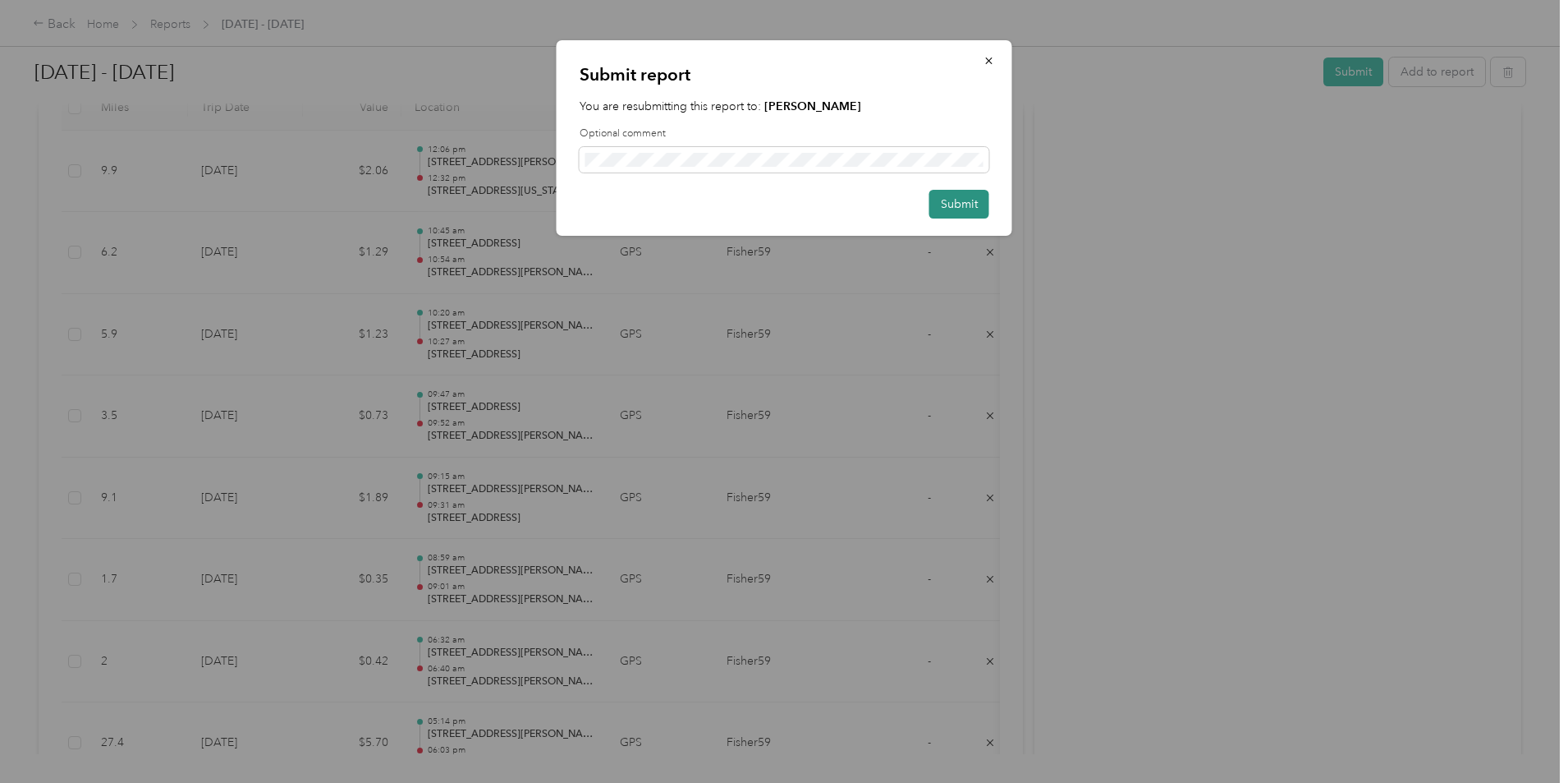
click at [945, 205] on button "Submit" at bounding box center [959, 203] width 60 height 29
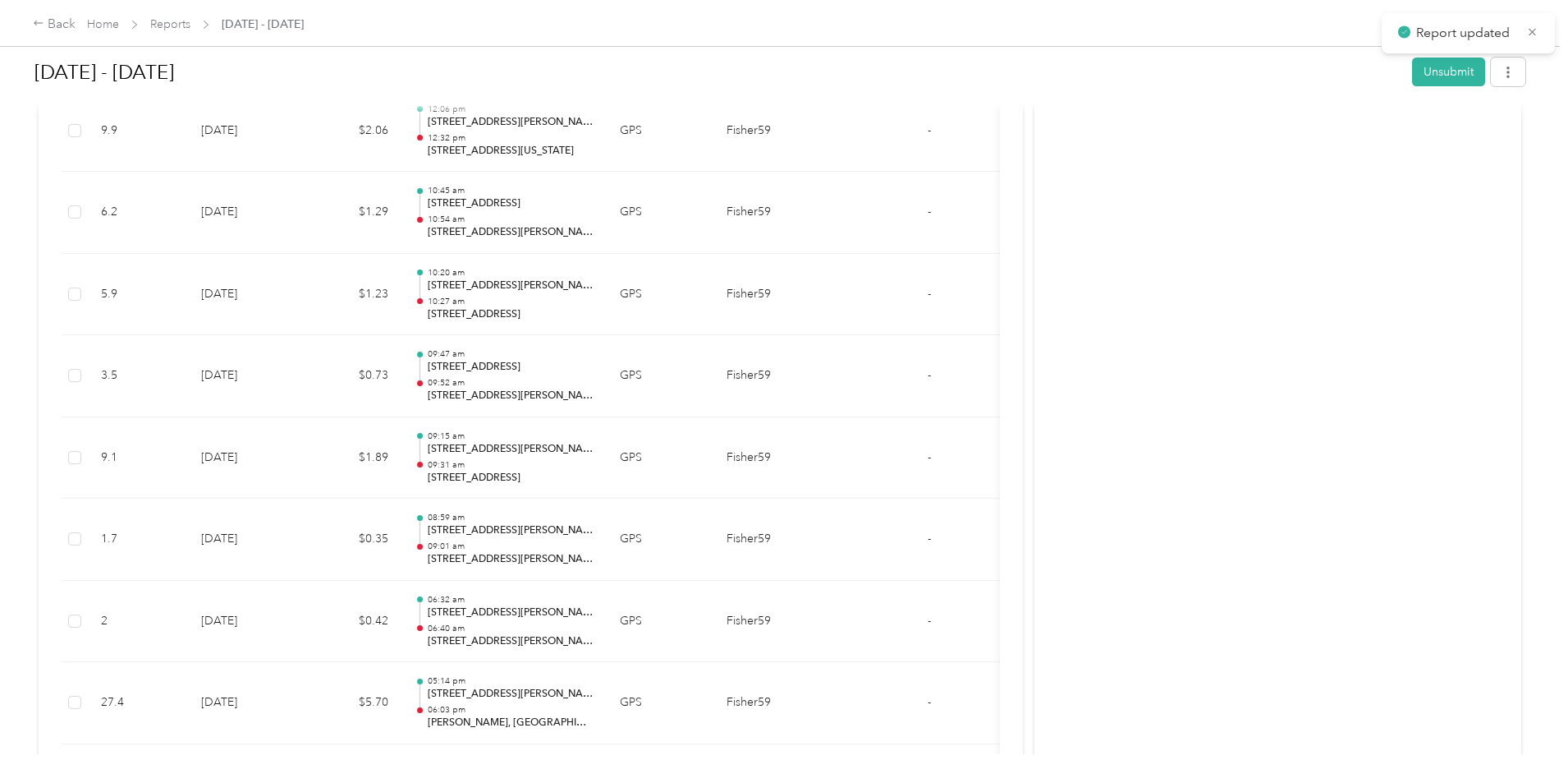
scroll to position [452, 0]
